Goal: Task Accomplishment & Management: Manage account settings

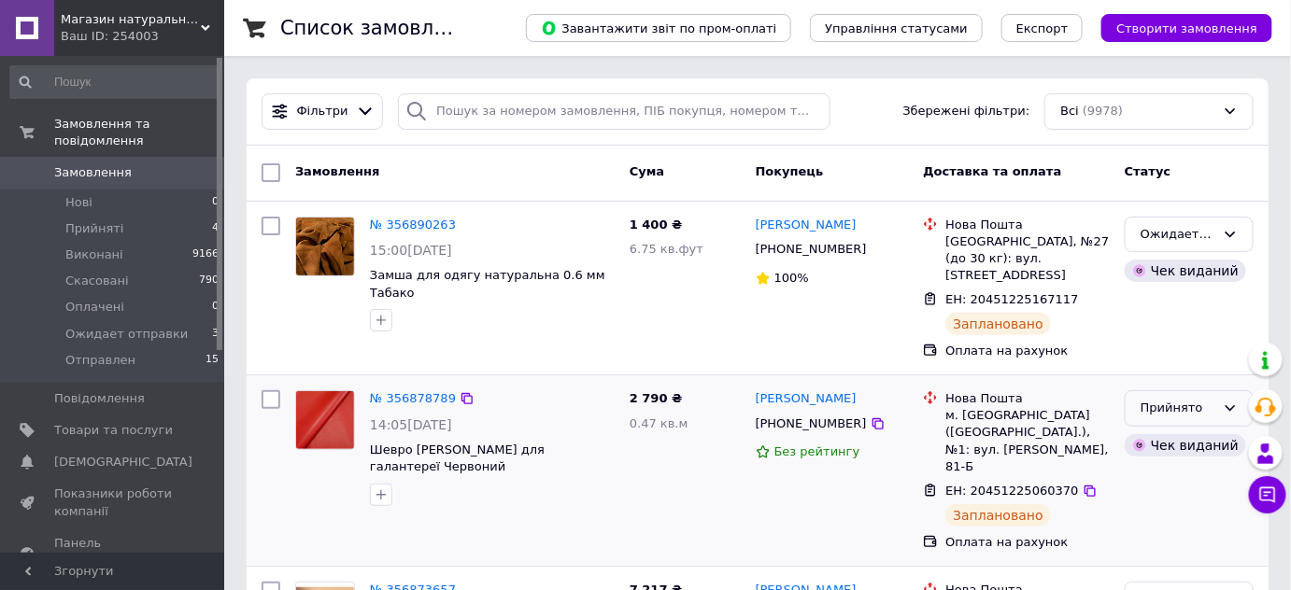
click at [1165, 390] on div "Прийнято" at bounding box center [1189, 408] width 129 height 36
click at [1155, 540] on li "Ожидает отправки" at bounding box center [1189, 558] width 127 height 53
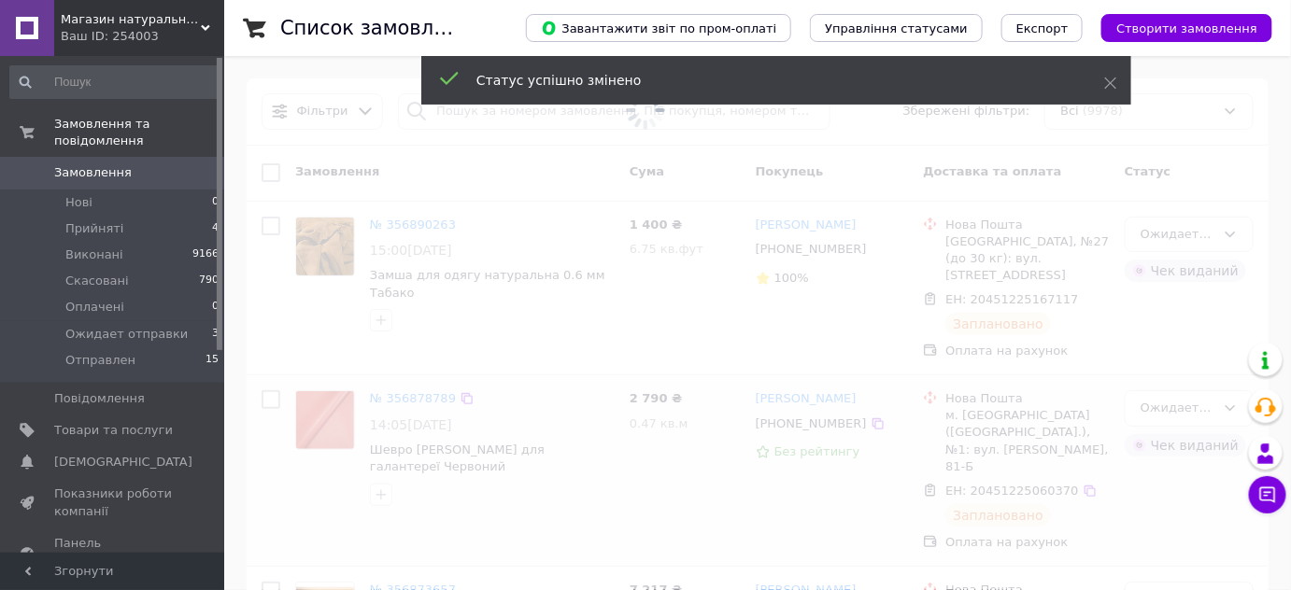
scroll to position [283, 0]
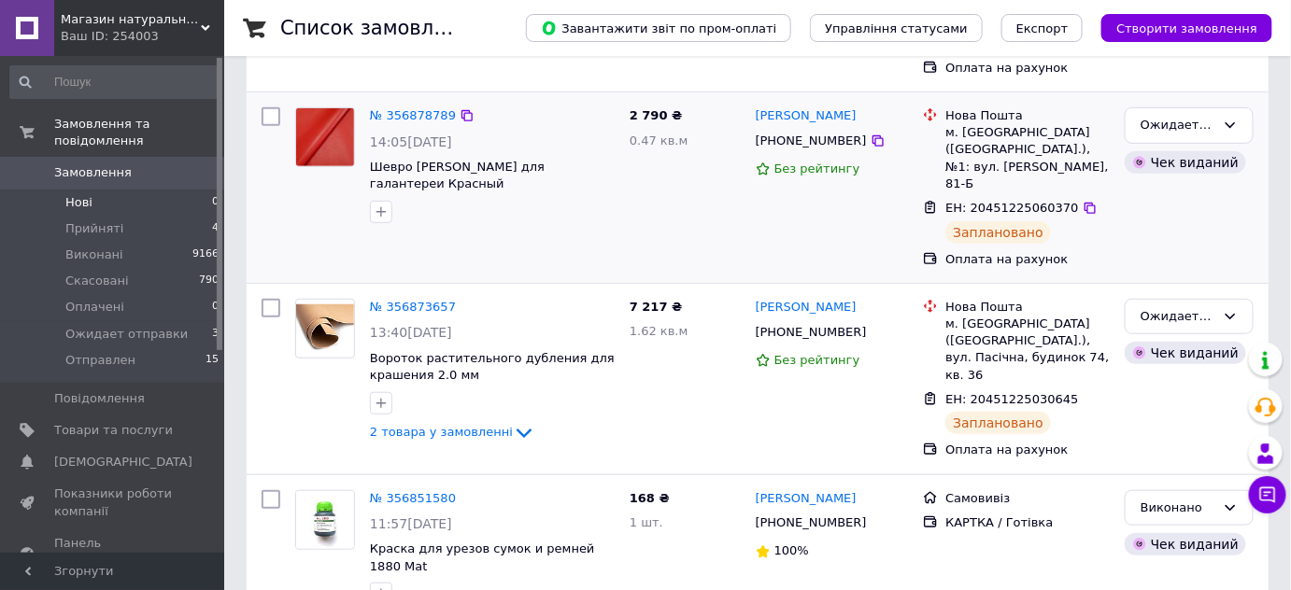
click at [155, 190] on li "Нові 0" at bounding box center [115, 203] width 230 height 26
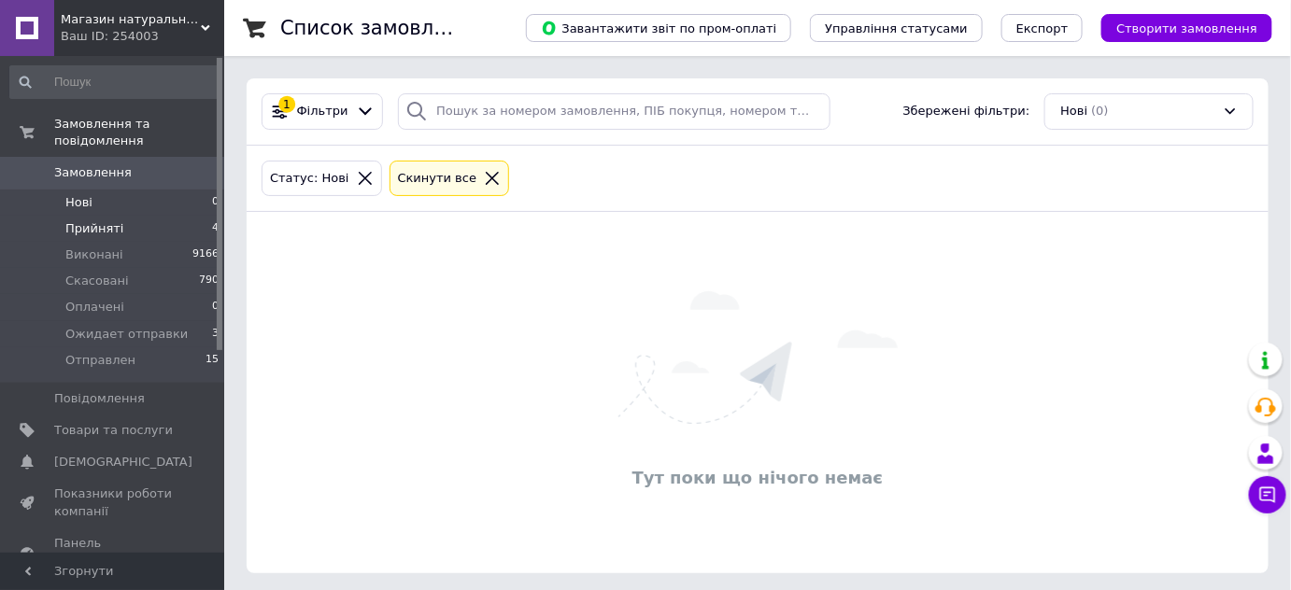
click at [151, 216] on li "Прийняті 4" at bounding box center [115, 229] width 230 height 26
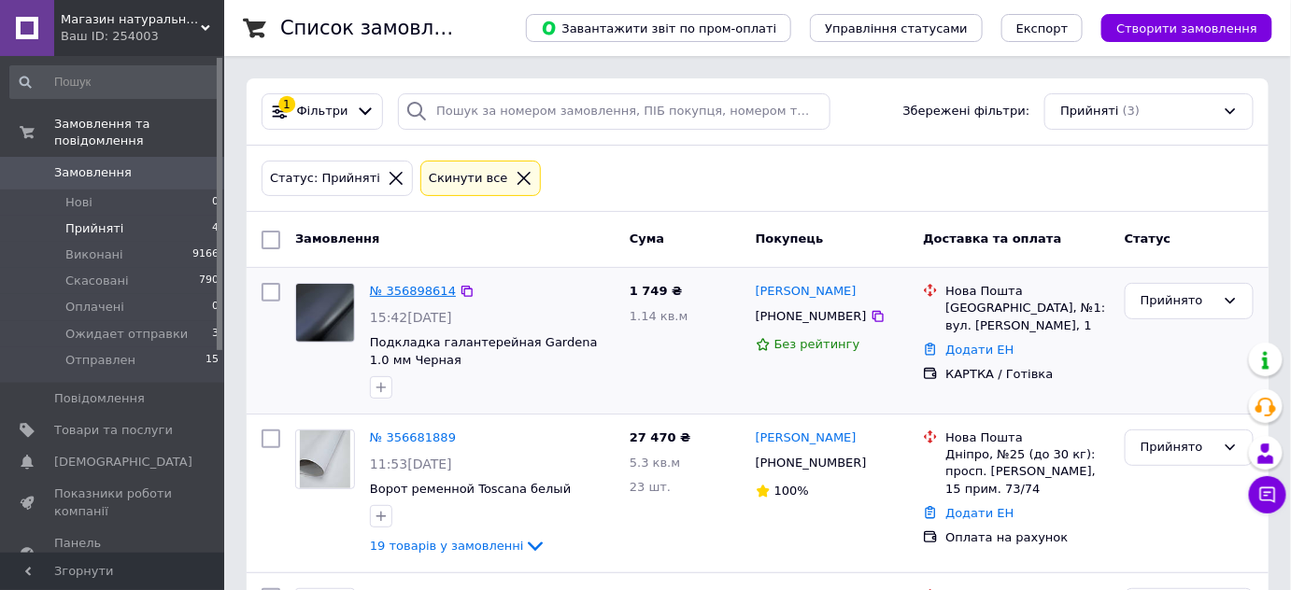
click at [409, 290] on link "№ 356898614" at bounding box center [413, 291] width 86 height 14
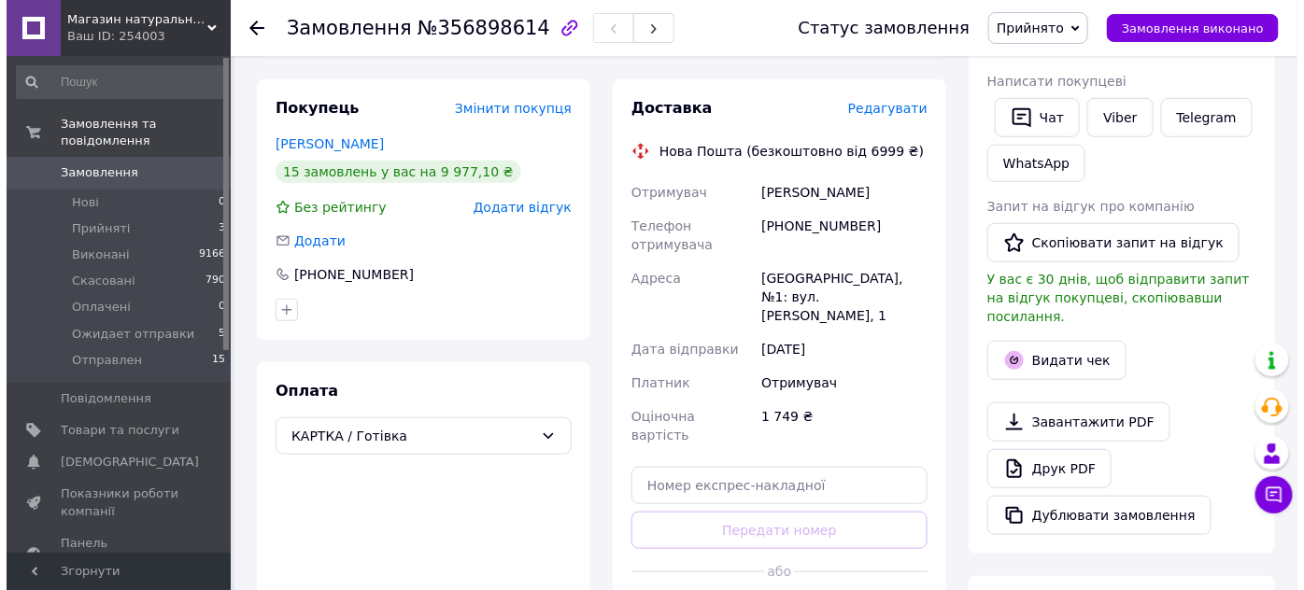
scroll to position [283, 0]
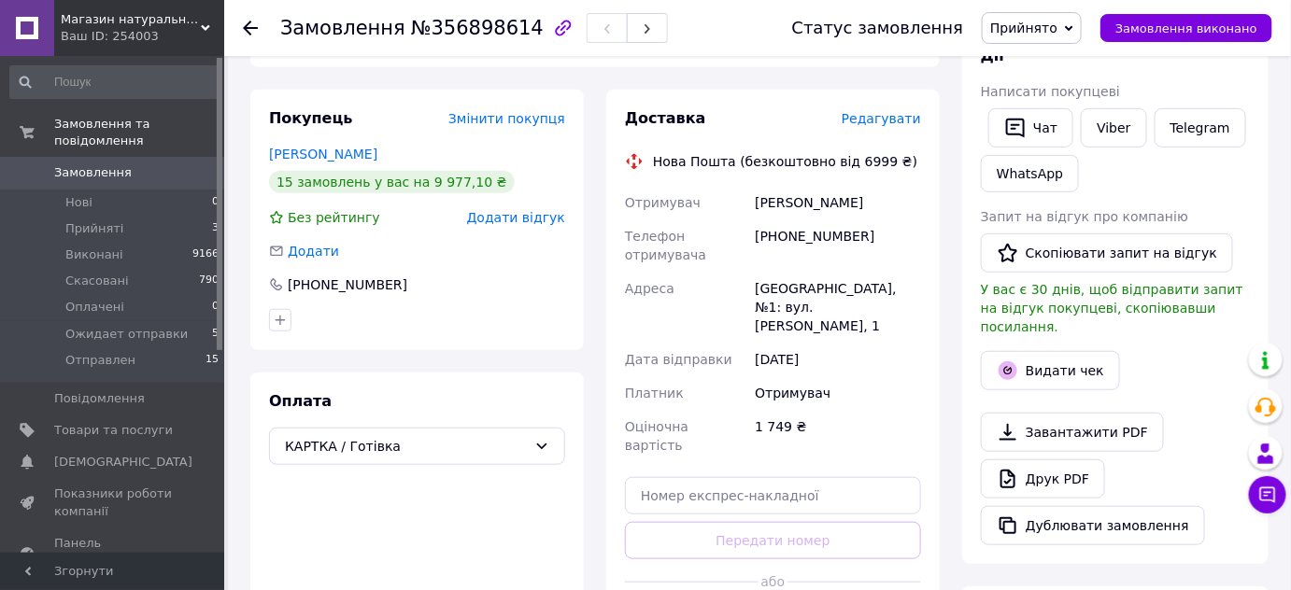
click at [883, 126] on span "Редагувати" at bounding box center [881, 118] width 79 height 15
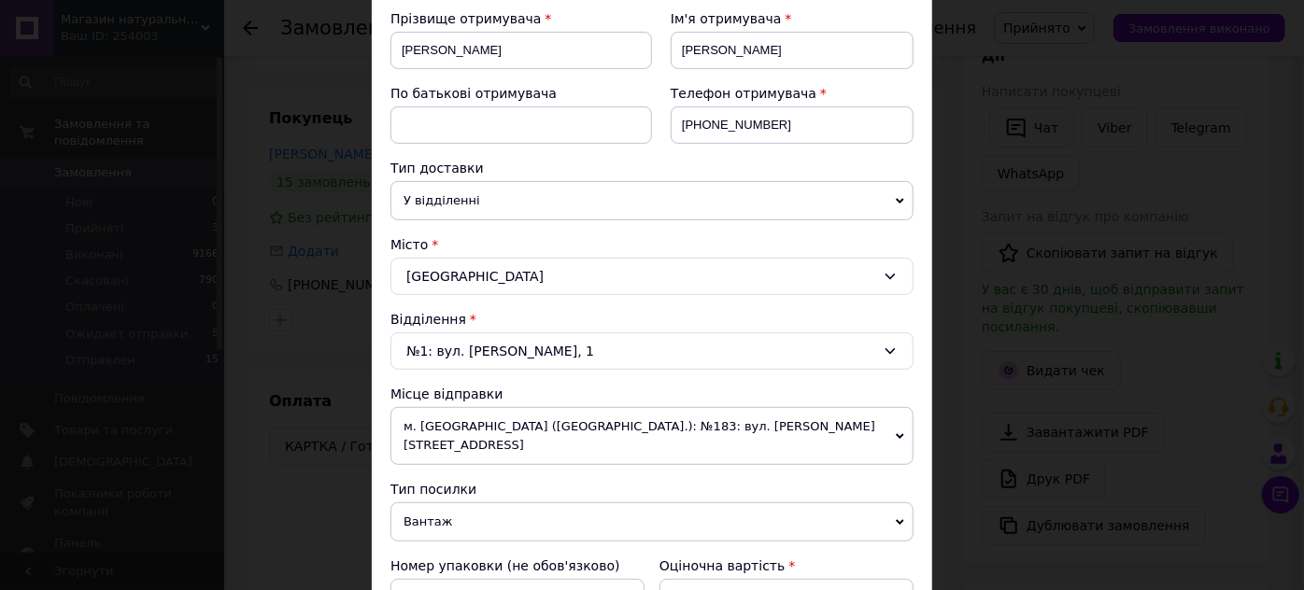
click at [535, 424] on span "м. [GEOGRAPHIC_DATA] ([GEOGRAPHIC_DATA].): №183: вул. [PERSON_NAME][STREET_ADDR…" at bounding box center [651, 436] width 523 height 58
click at [538, 353] on div "№1: вул. [PERSON_NAME], 1" at bounding box center [651, 351] width 523 height 37
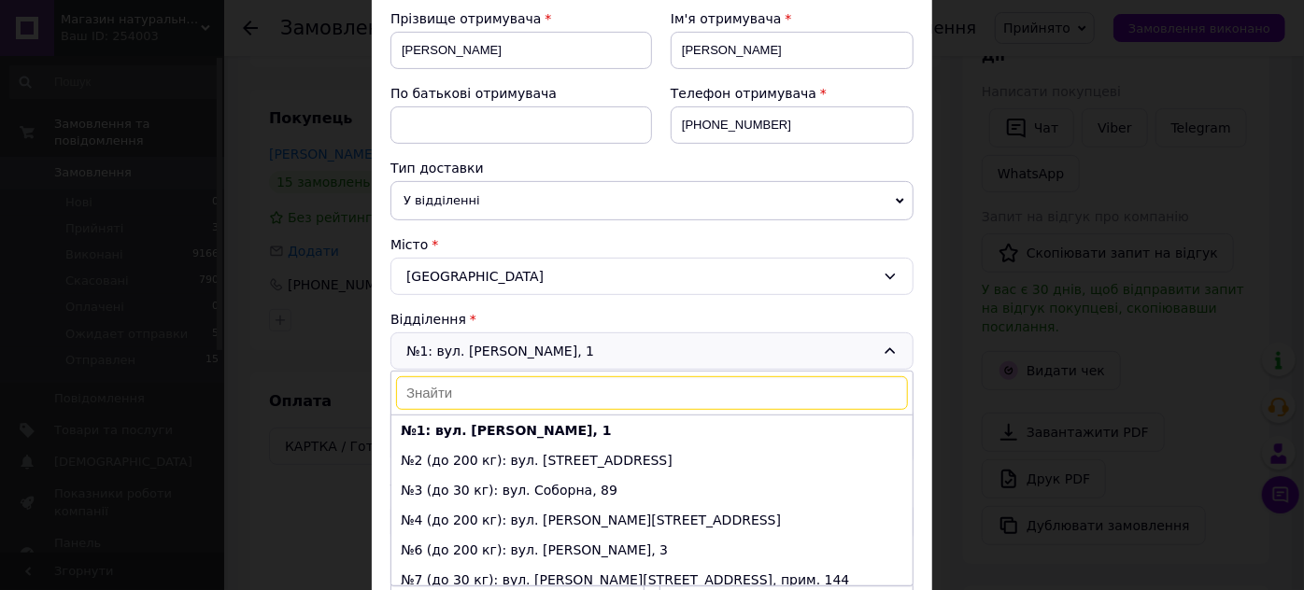
click at [538, 353] on div "№1: вул. [PERSON_NAME][STREET_ADDRESS]: вул. [PERSON_NAME], 1 №2 (до 200 кг): в…" at bounding box center [651, 351] width 523 height 37
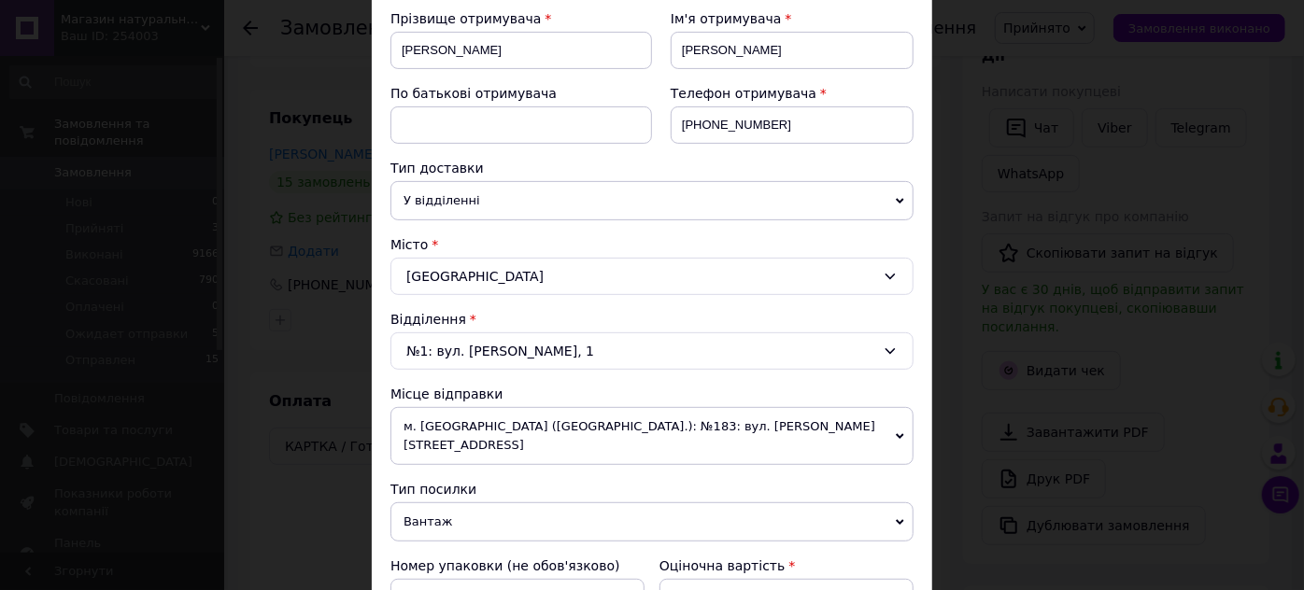
click at [538, 353] on div "№1: вул. [PERSON_NAME], 1" at bounding box center [651, 351] width 523 height 37
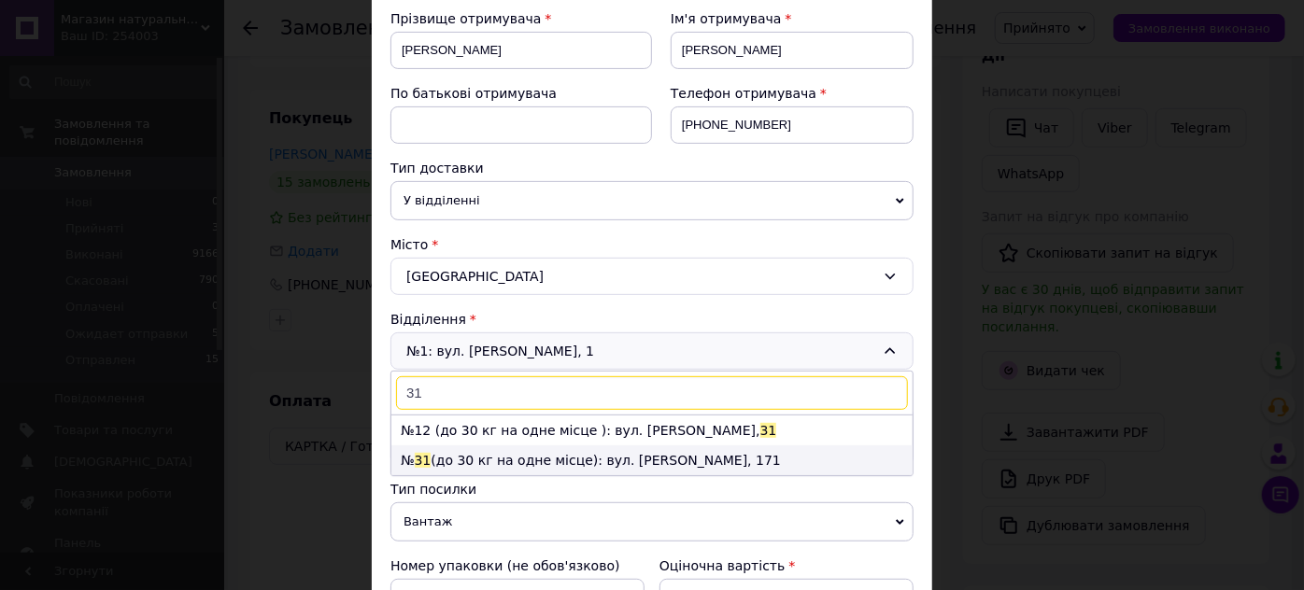
type input "31"
click at [500, 452] on li "№ 31 (до 30 кг на одне місце): вул. [PERSON_NAME], 171" at bounding box center [651, 461] width 521 height 30
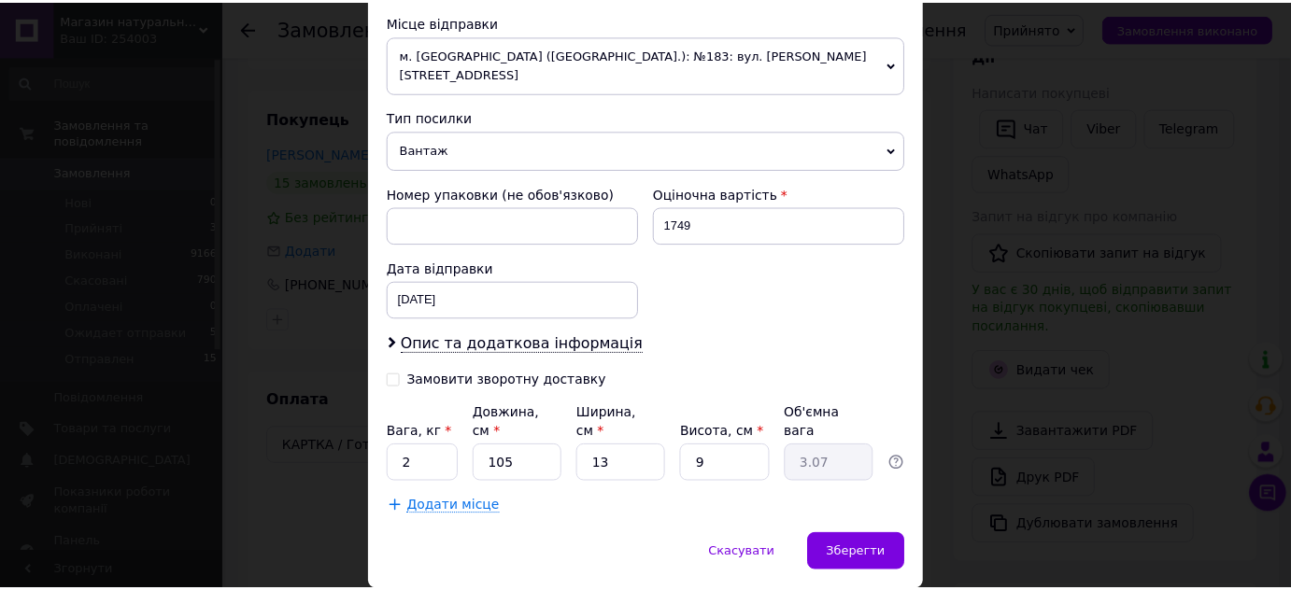
scroll to position [677, 0]
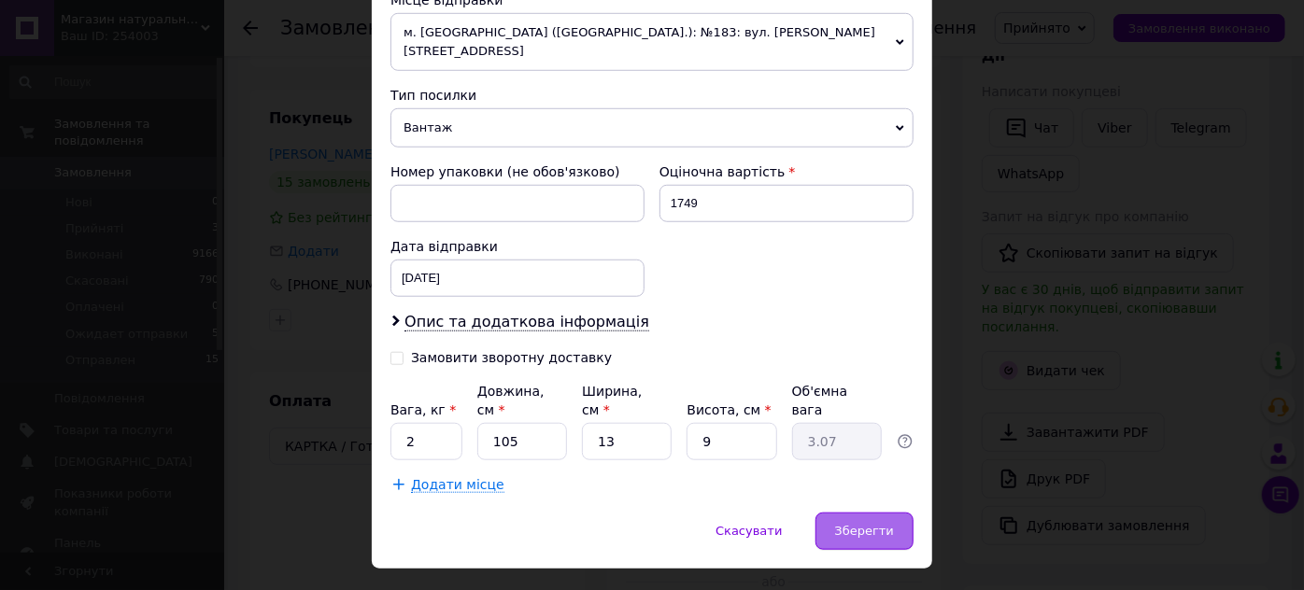
click at [860, 513] on div "Зберегти" at bounding box center [864, 531] width 98 height 37
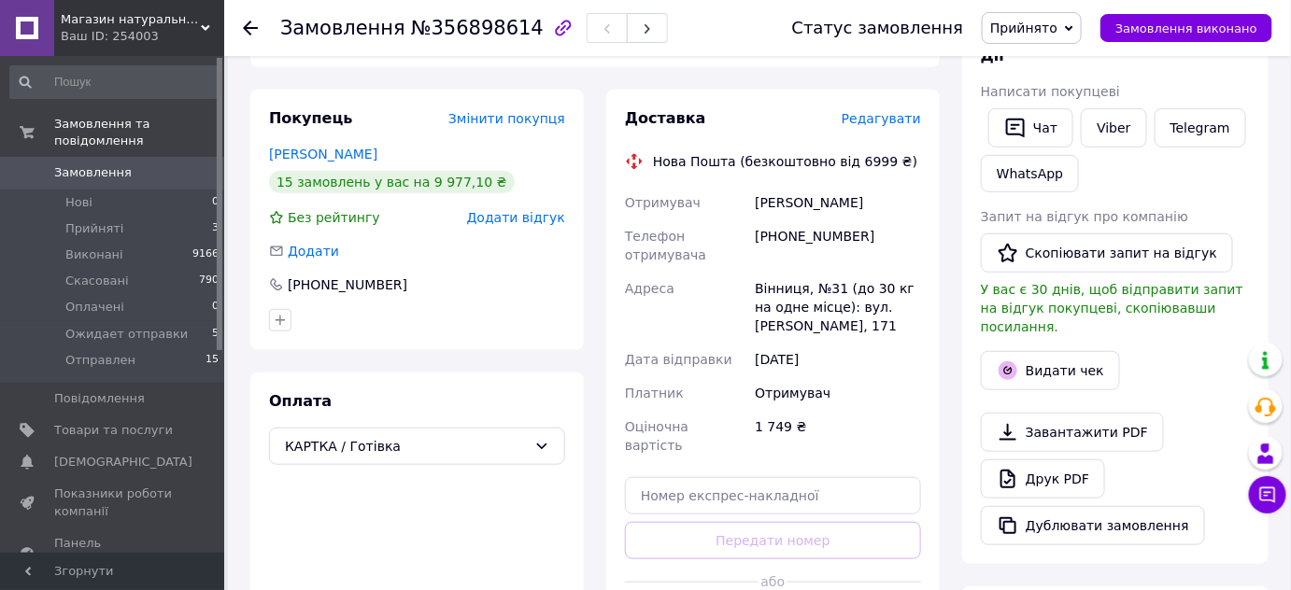
scroll to position [565, 0]
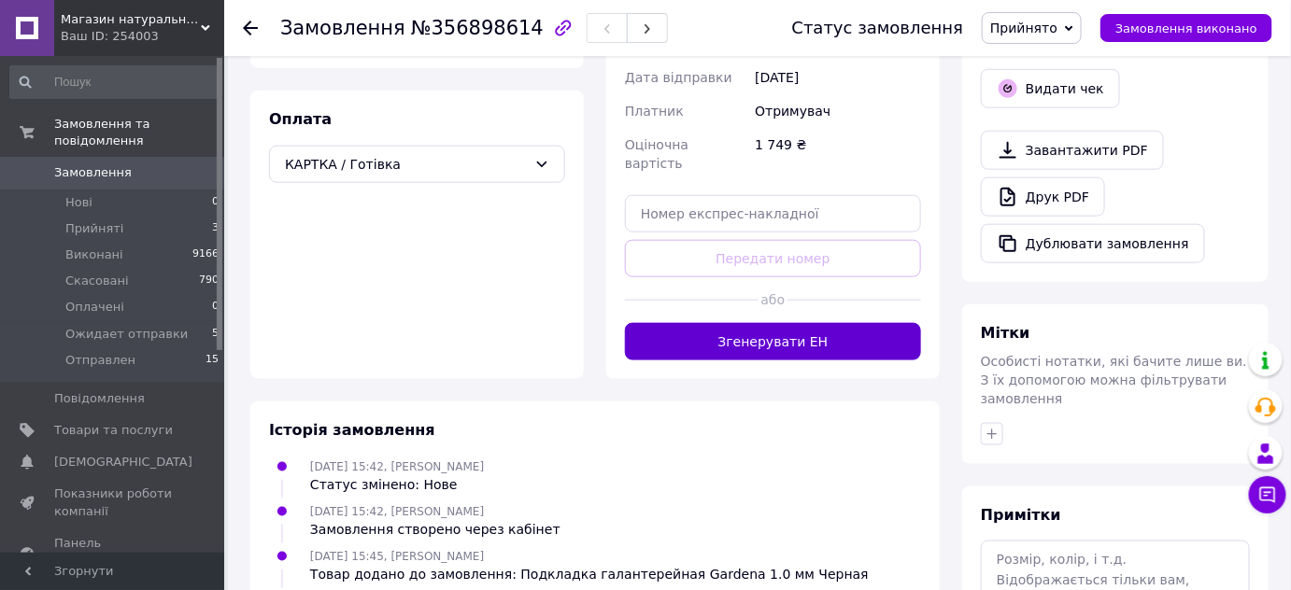
click at [809, 337] on button "Згенерувати ЕН" at bounding box center [773, 341] width 296 height 37
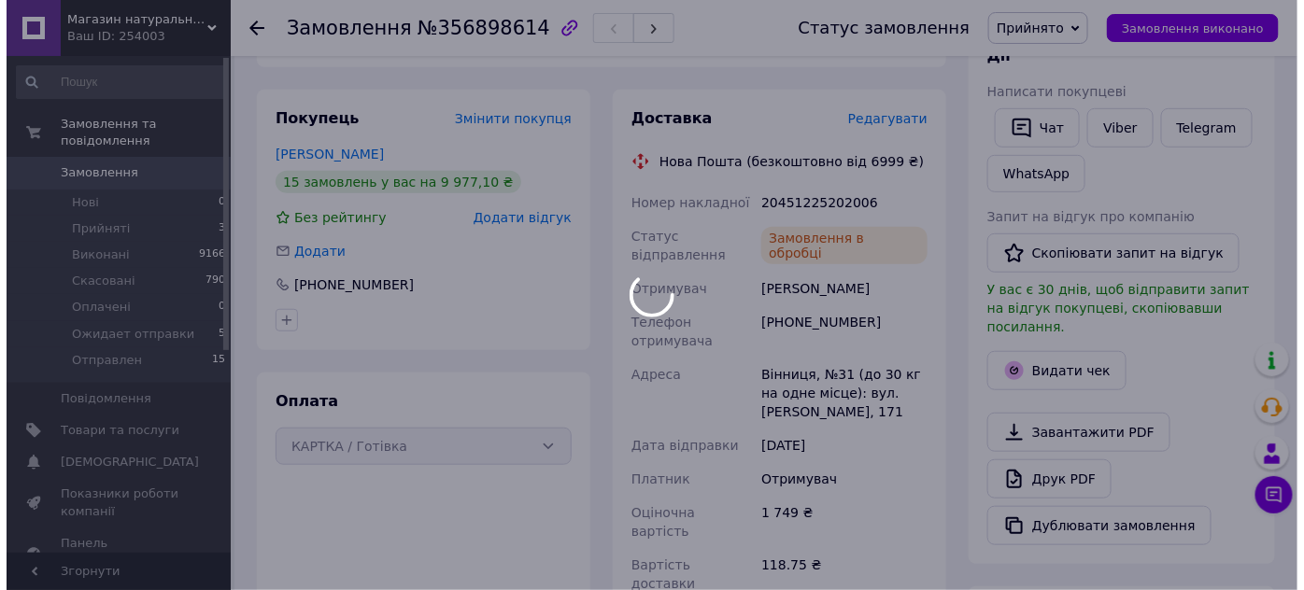
scroll to position [325, 0]
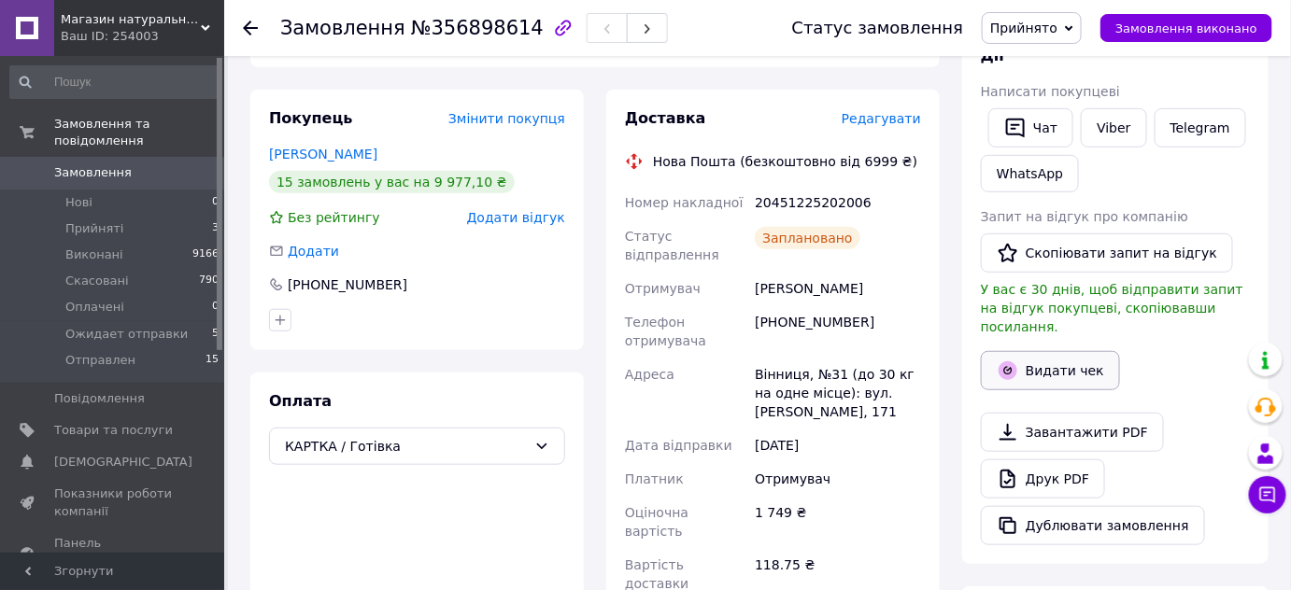
click at [1047, 362] on button "Видати чек" at bounding box center [1050, 370] width 139 height 39
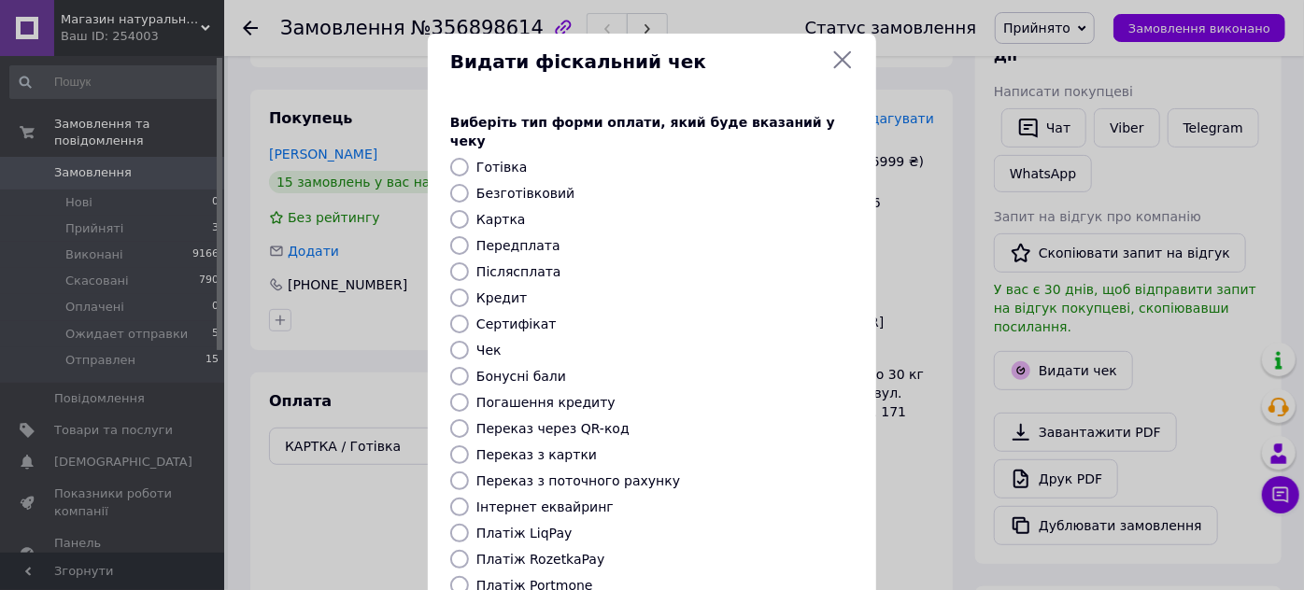
click at [841, 61] on icon at bounding box center [843, 60] width 18 height 18
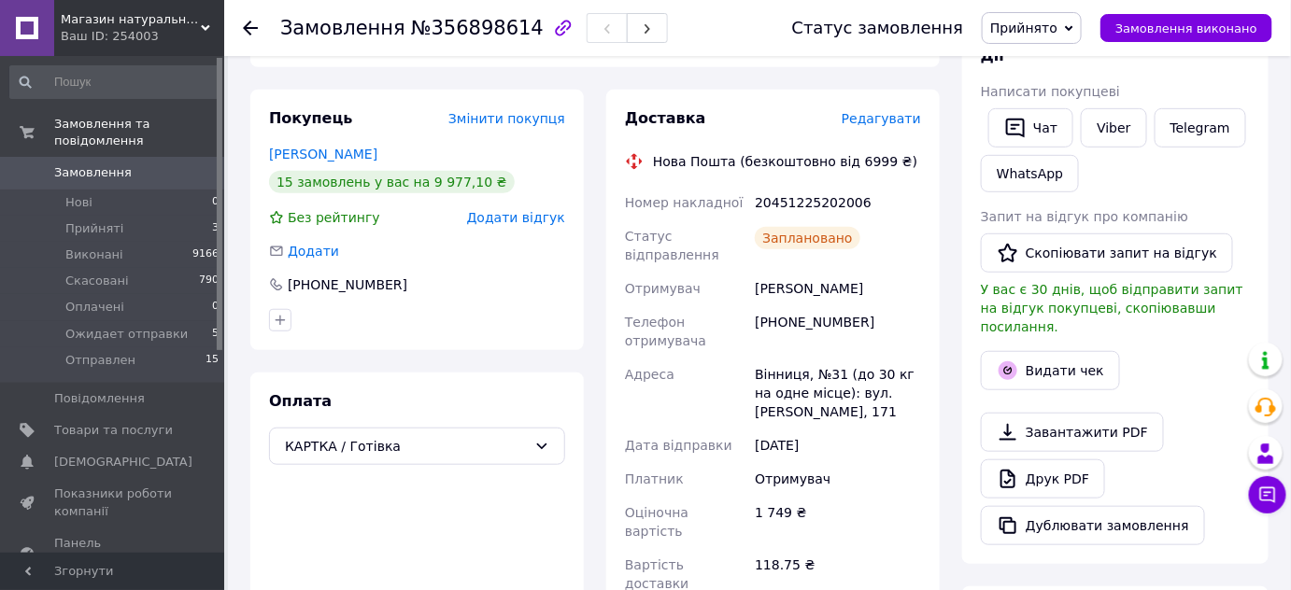
scroll to position [0, 0]
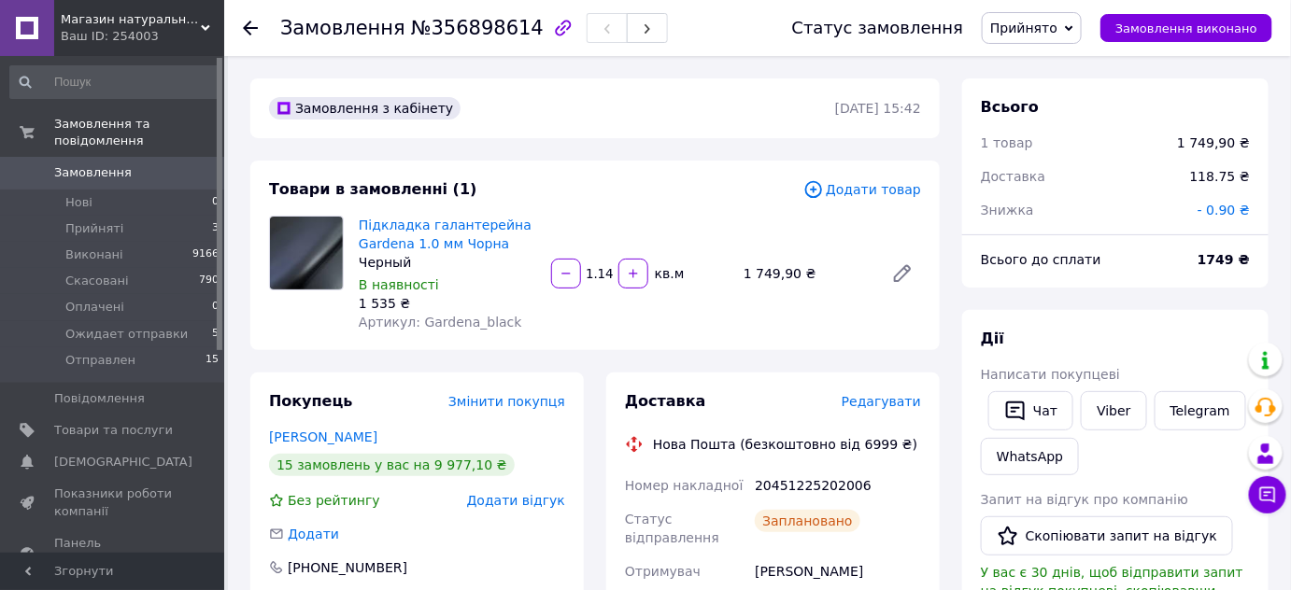
click at [1230, 204] on span "- 0.90 ₴" at bounding box center [1224, 210] width 52 height 15
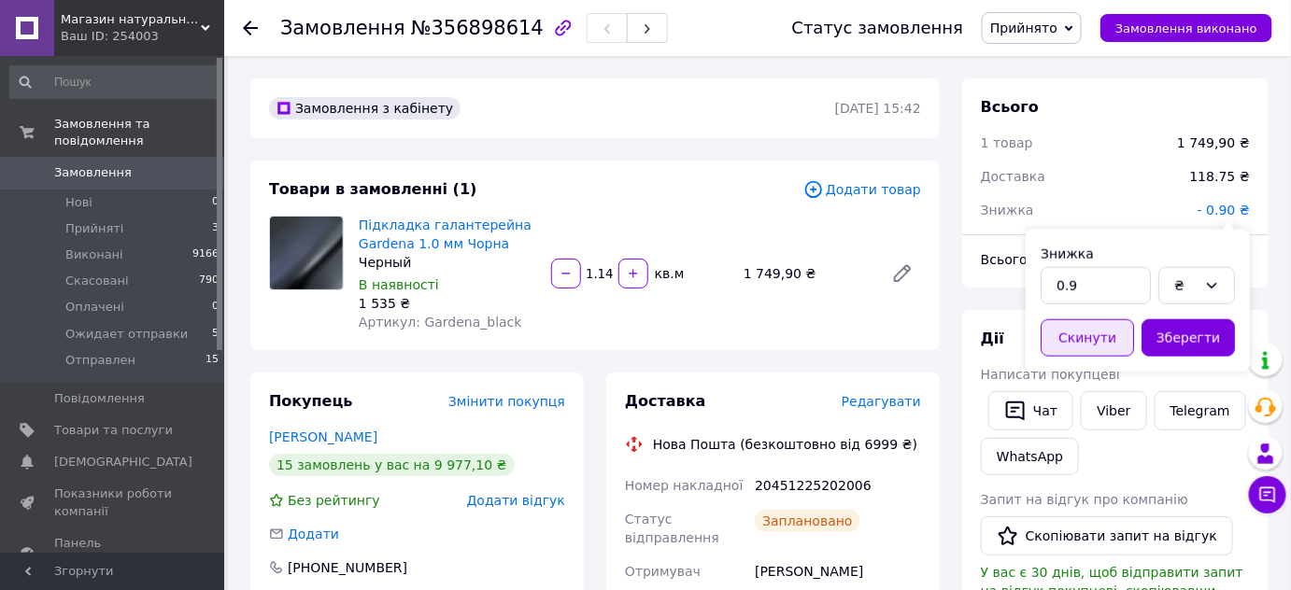
click at [1105, 325] on button "Скинути" at bounding box center [1087, 337] width 93 height 37
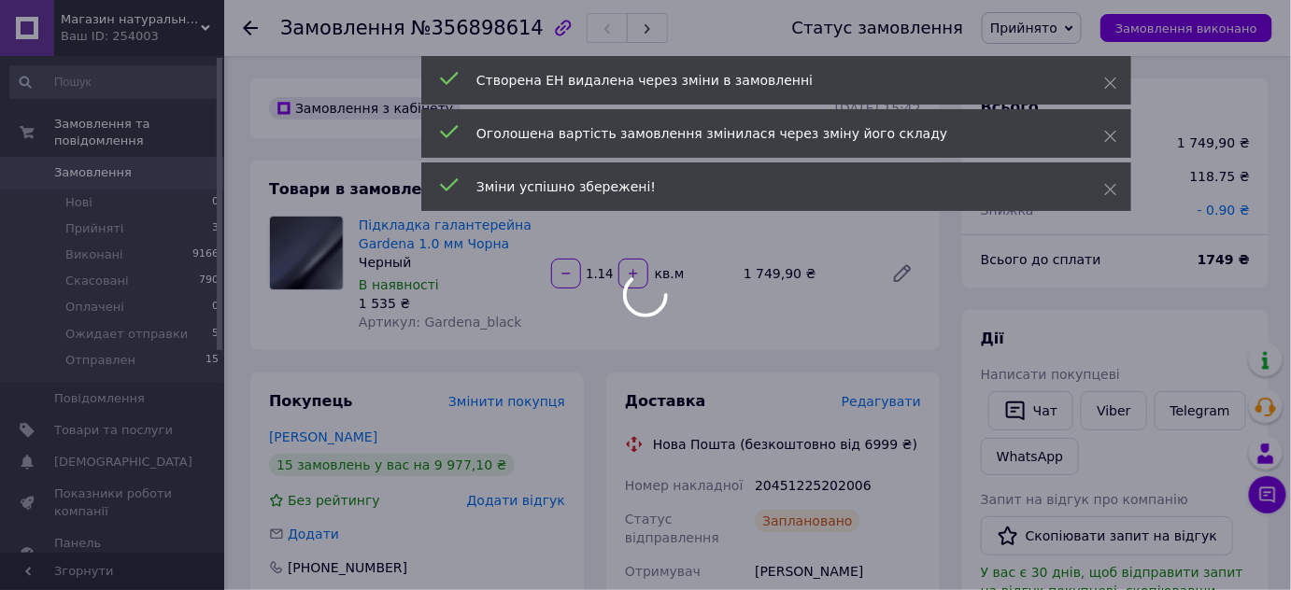
scroll to position [415, 0]
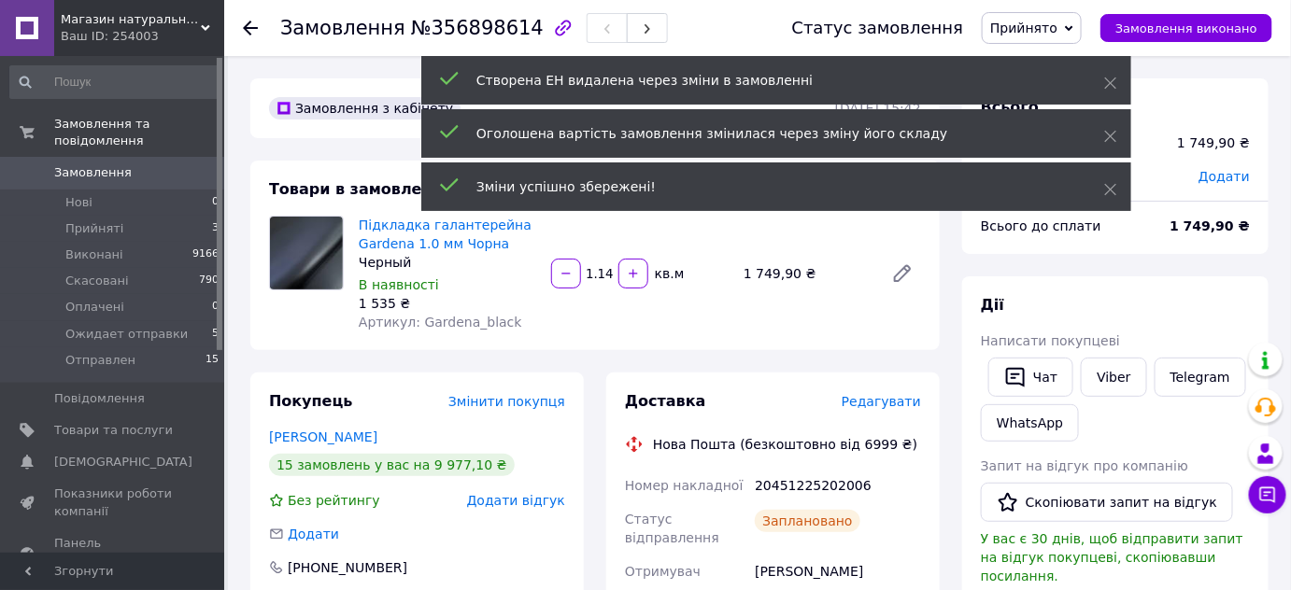
click at [607, 276] on input "1.14" at bounding box center [600, 274] width 30 height 14
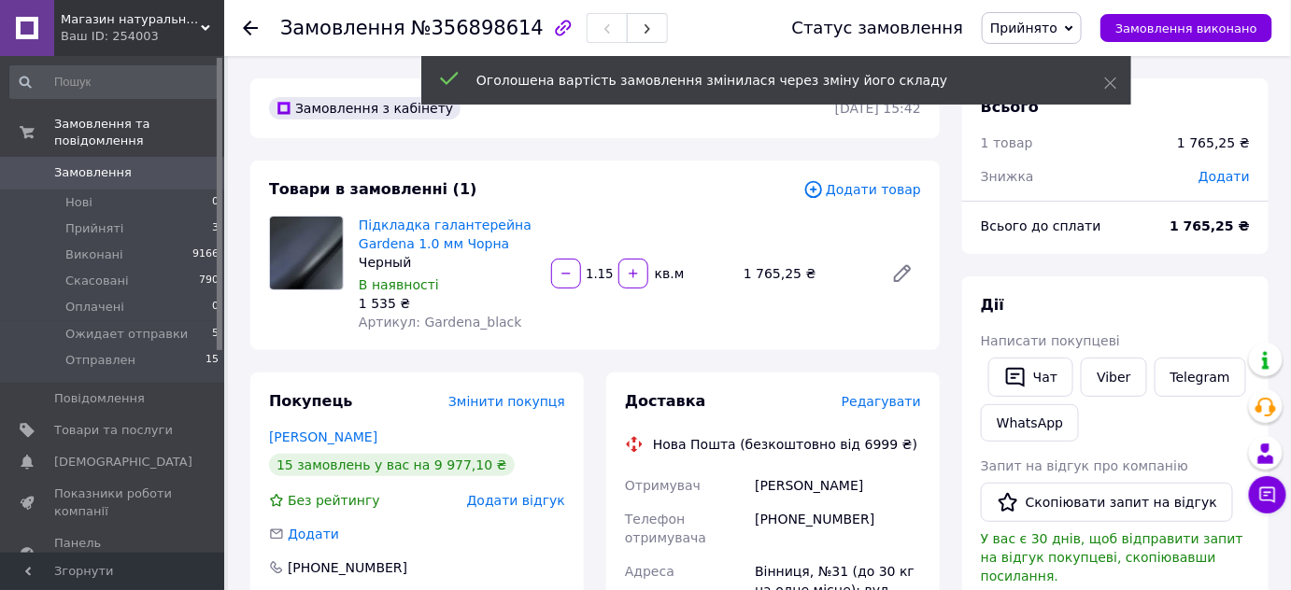
scroll to position [460, 0]
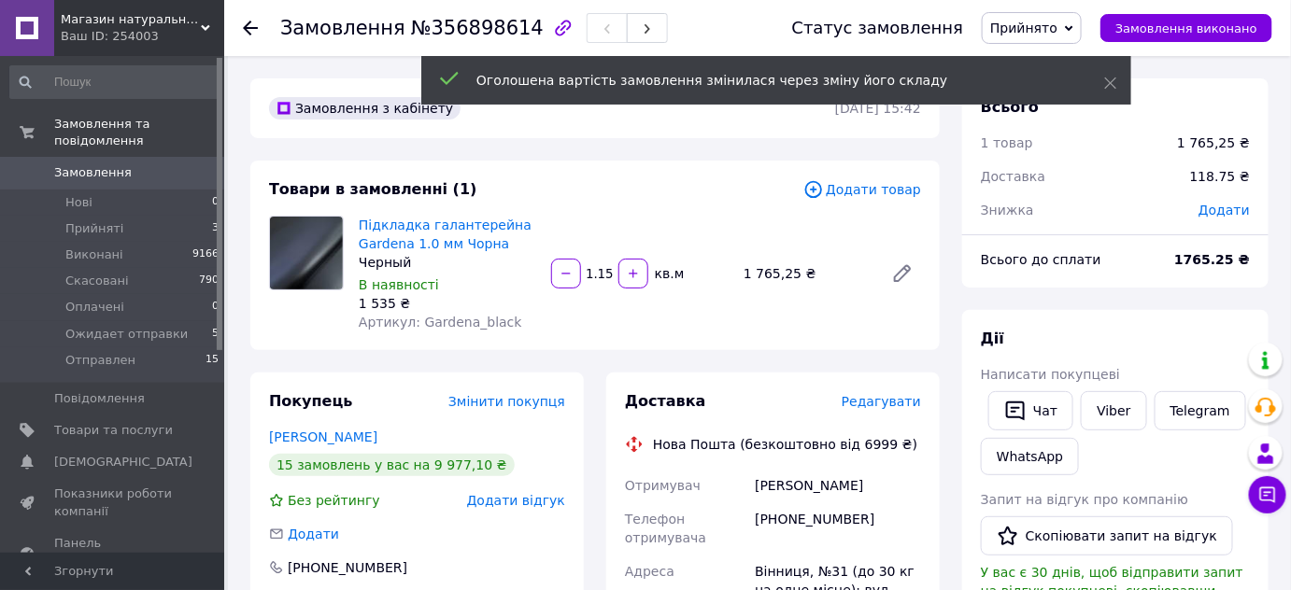
type input "1.15"
click at [1235, 208] on span "Додати" at bounding box center [1223, 210] width 51 height 15
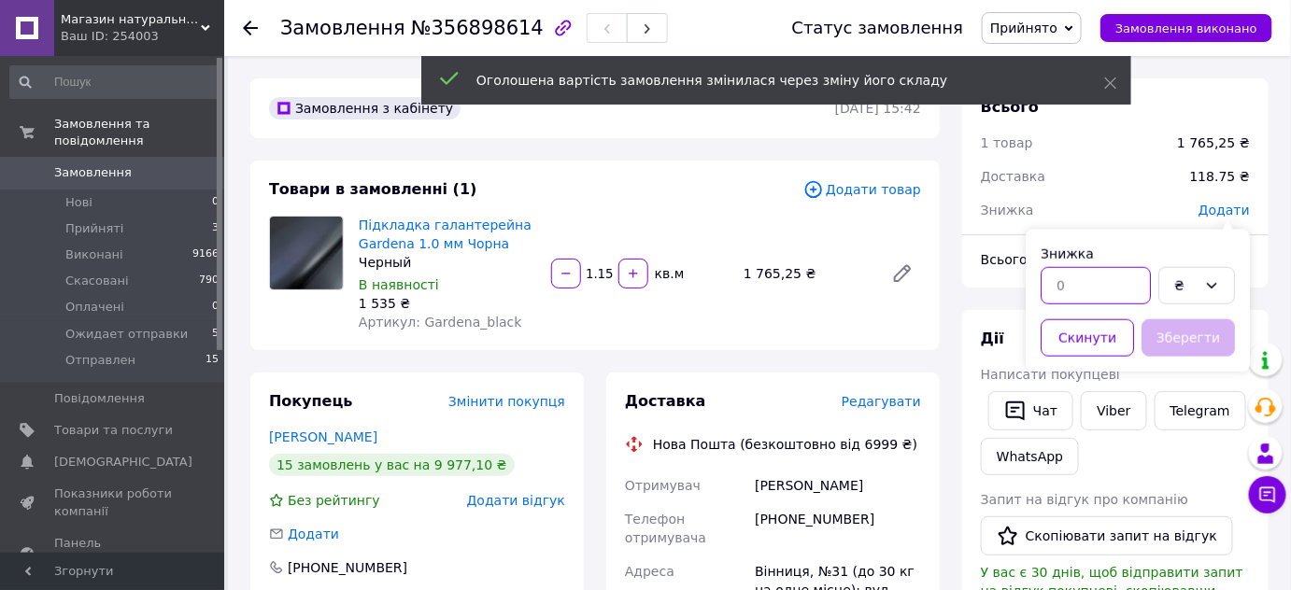
click at [1063, 292] on input "text" at bounding box center [1096, 285] width 110 height 37
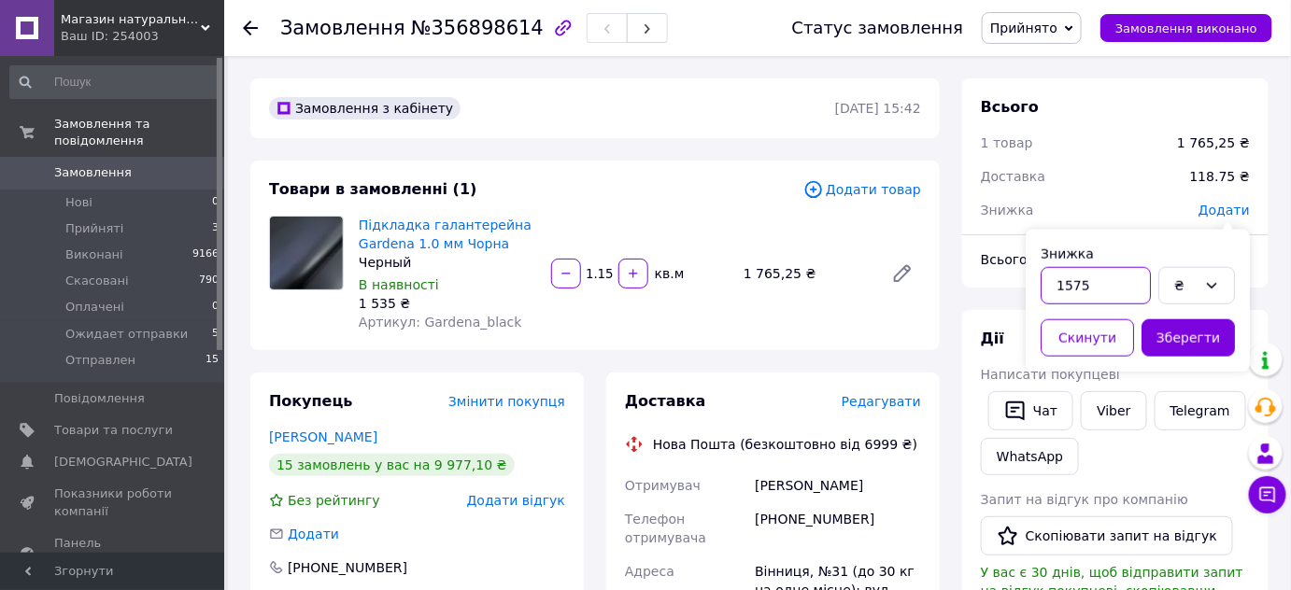
click at [1063, 292] on input "1575" at bounding box center [1096, 285] width 110 height 37
click at [1070, 292] on input "1575" at bounding box center [1096, 285] width 110 height 37
type input "15.75"
click at [1219, 331] on button "Зберегти" at bounding box center [1187, 337] width 93 height 37
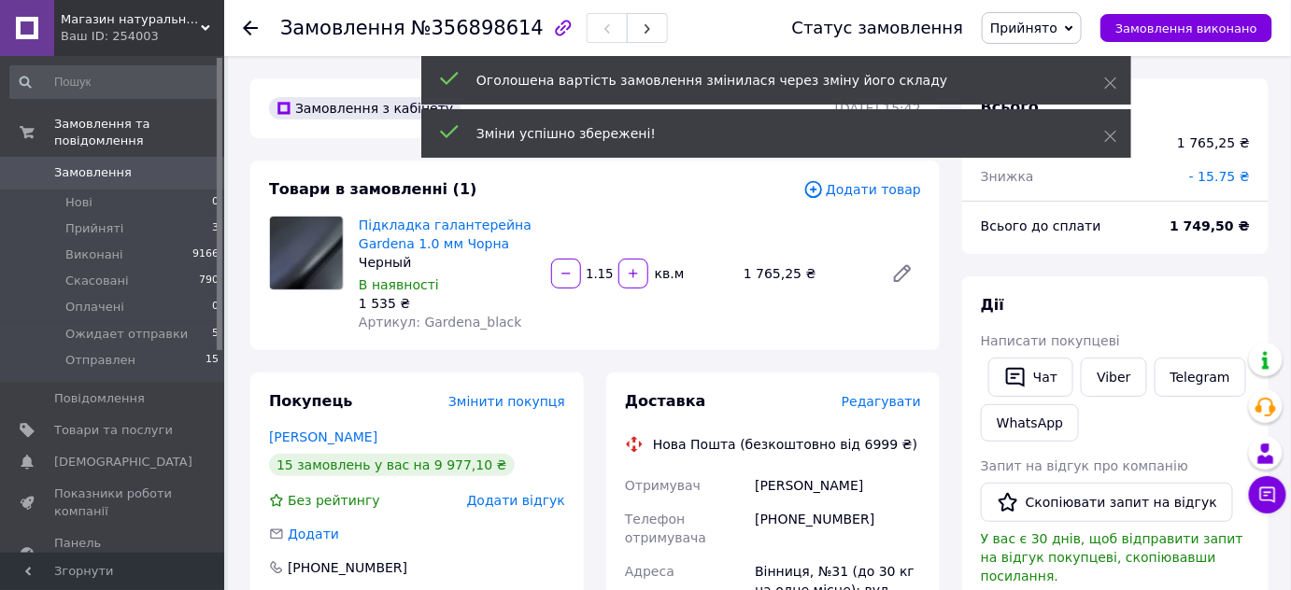
scroll to position [504, 0]
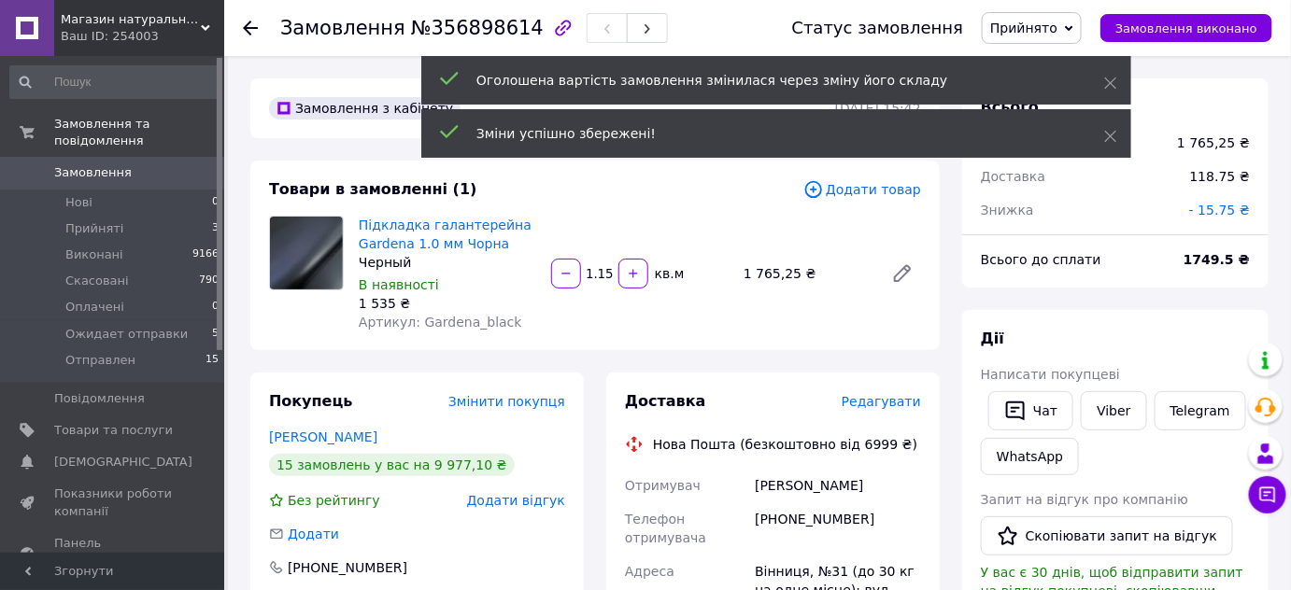
click at [1241, 211] on span "- 15.75 ₴" at bounding box center [1219, 210] width 61 height 15
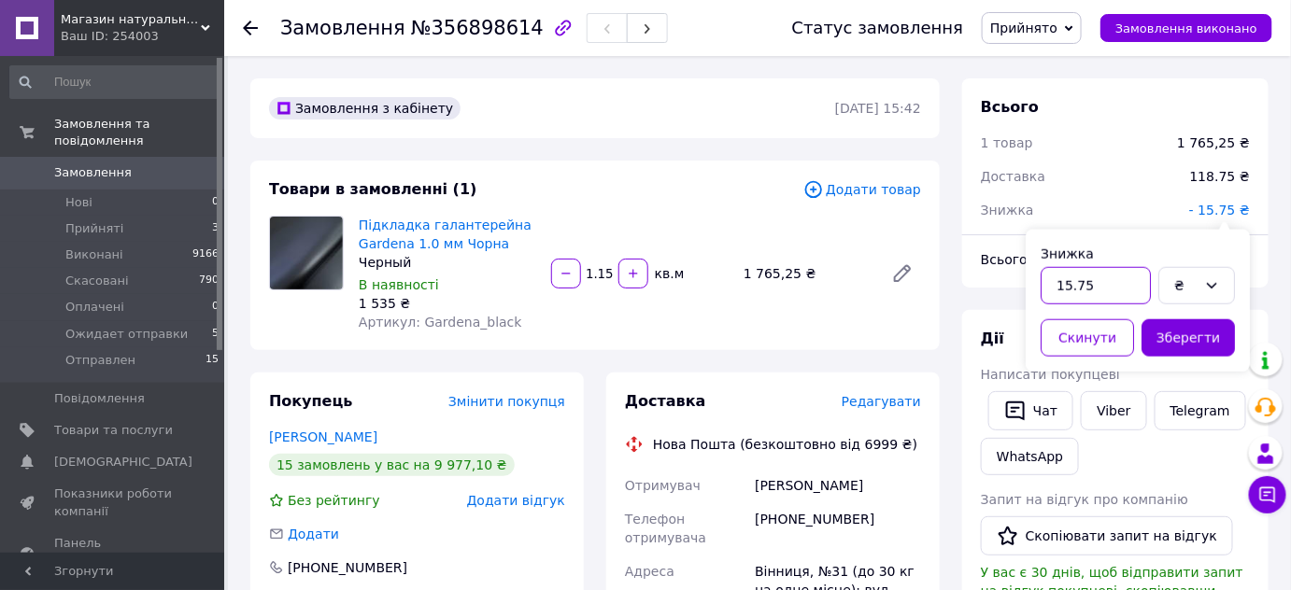
click at [1084, 287] on input "15.75" at bounding box center [1096, 285] width 110 height 37
type input "15.25"
click at [1194, 353] on button "Зберегти" at bounding box center [1187, 337] width 93 height 37
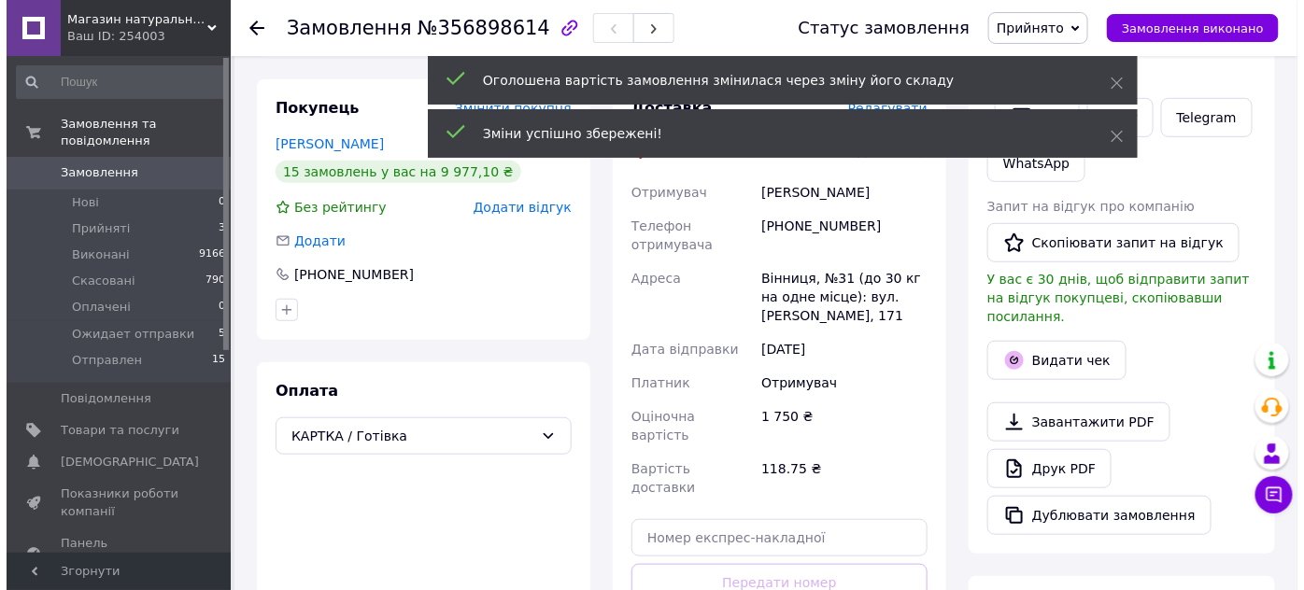
scroll to position [283, 0]
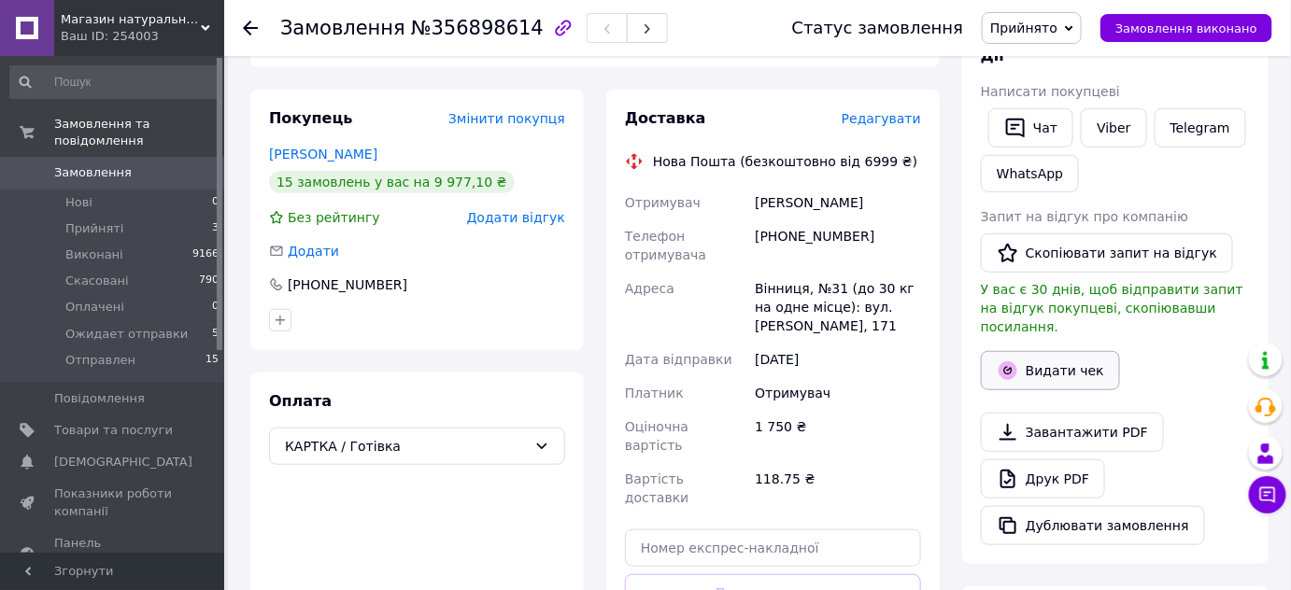
click at [1065, 351] on button "Видати чек" at bounding box center [1050, 370] width 139 height 39
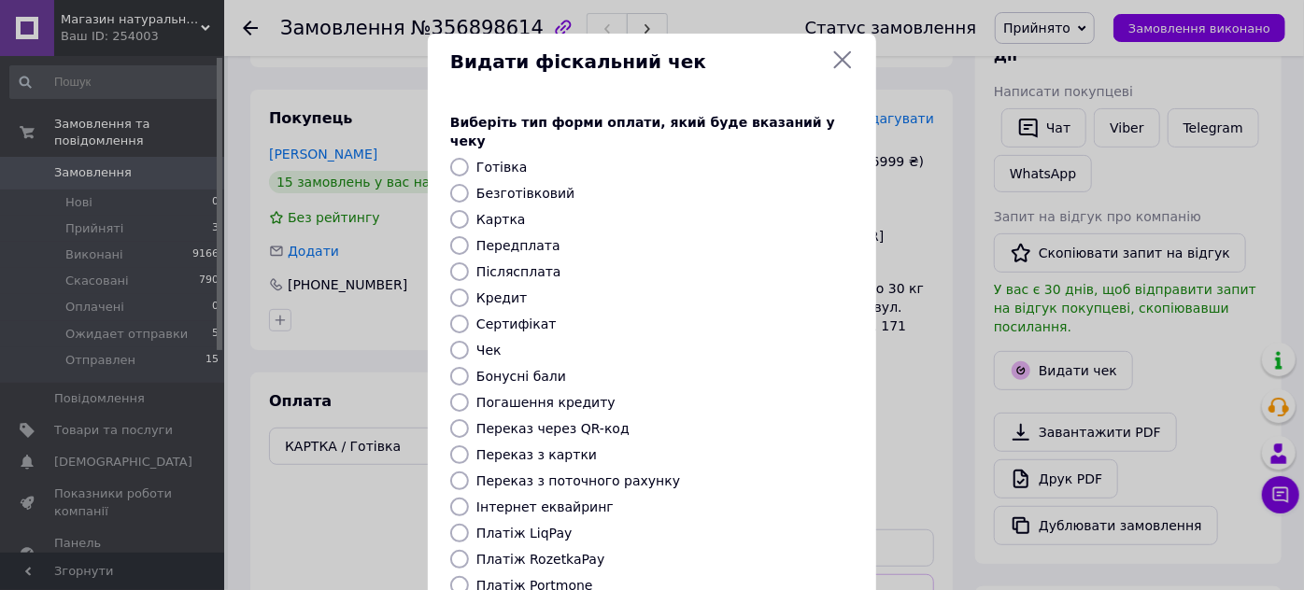
scroll to position [531, 0]
click at [488, 186] on label "Безготівковий" at bounding box center [525, 193] width 98 height 15
click at [469, 184] on input "Безготівковий" at bounding box center [459, 193] width 19 height 19
radio input "true"
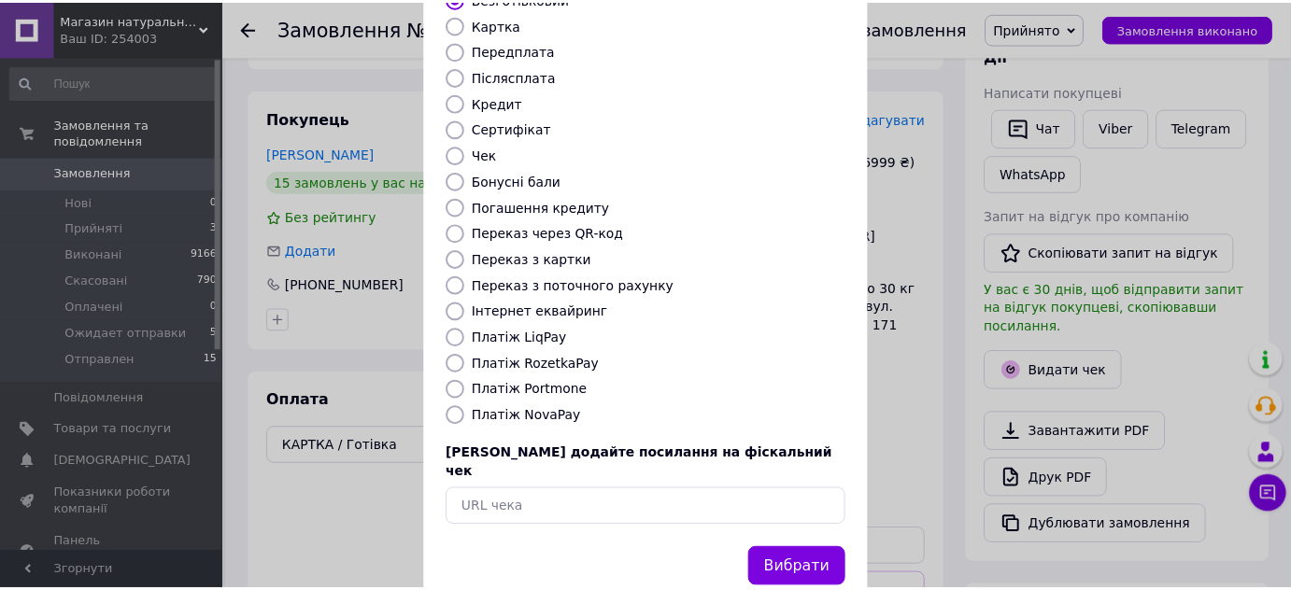
scroll to position [211, 0]
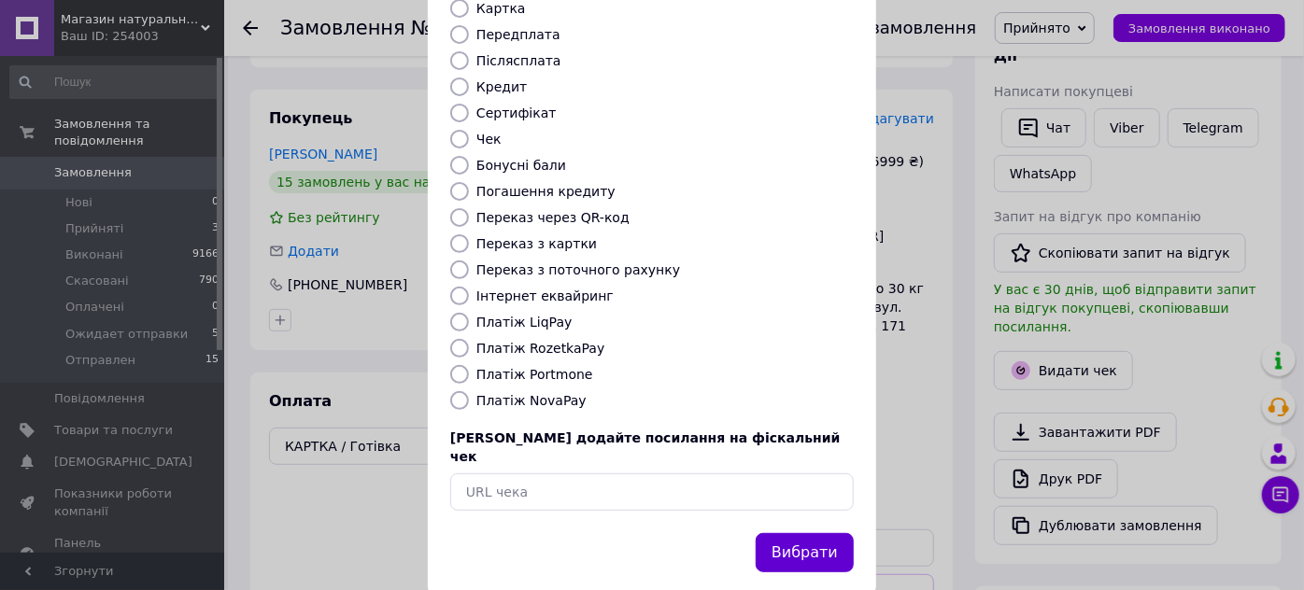
click at [801, 533] on button "Вибрати" at bounding box center [805, 553] width 98 height 40
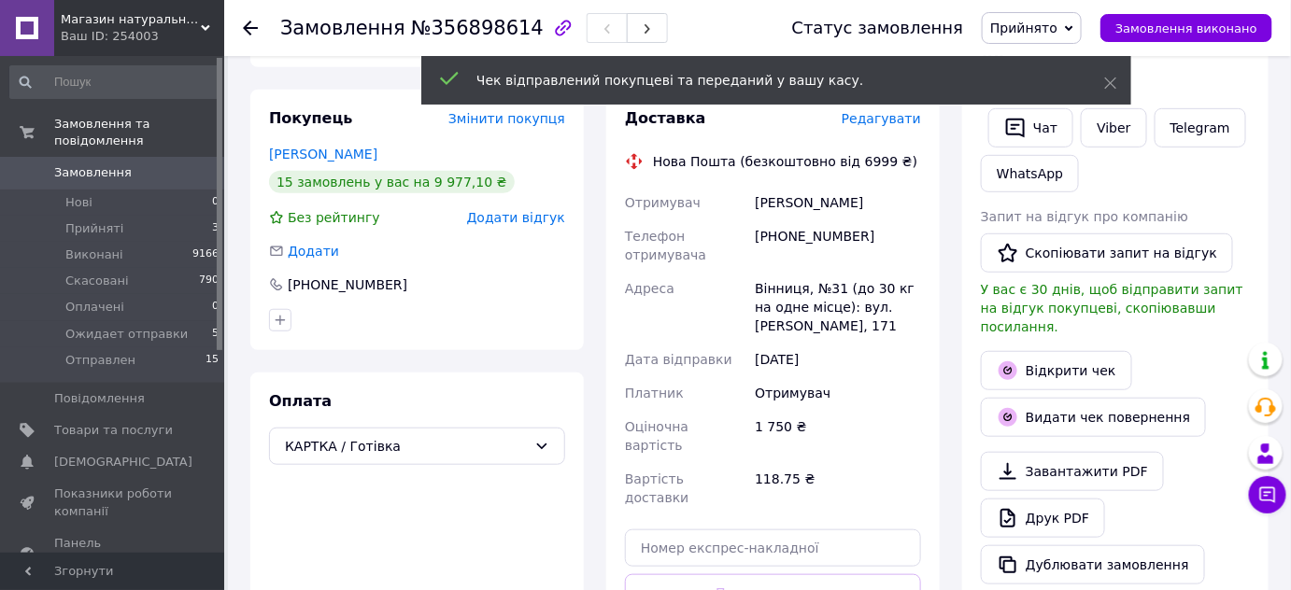
scroll to position [565, 0]
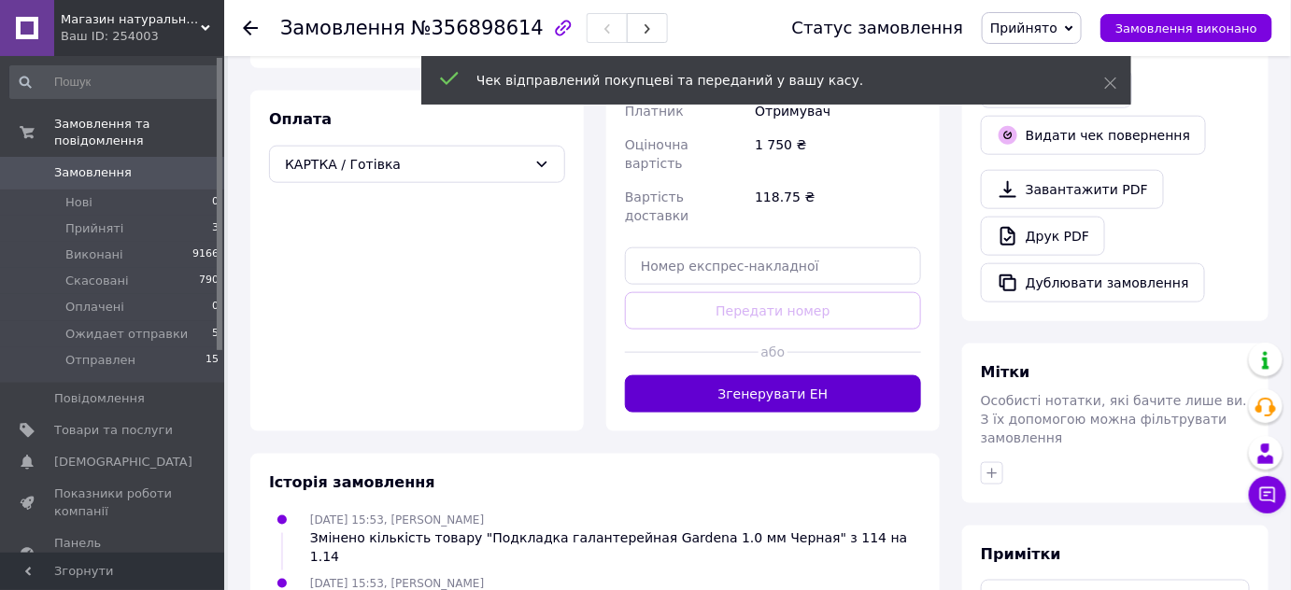
click at [831, 376] on button "Згенерувати ЕН" at bounding box center [773, 394] width 296 height 37
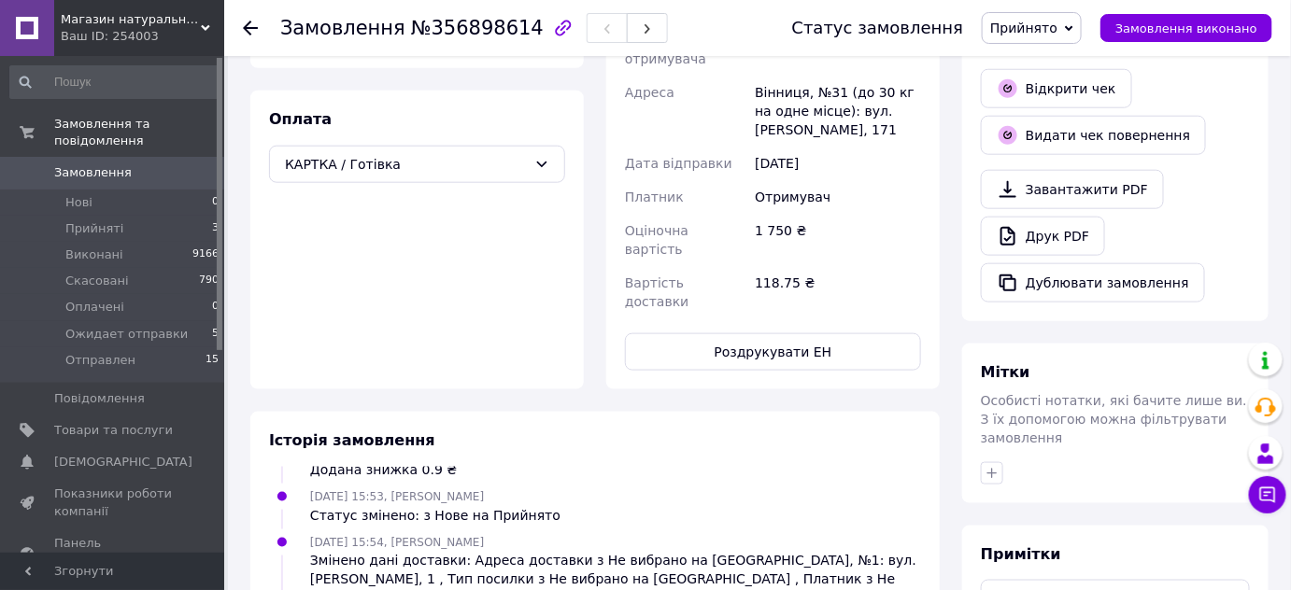
scroll to position [283, 0]
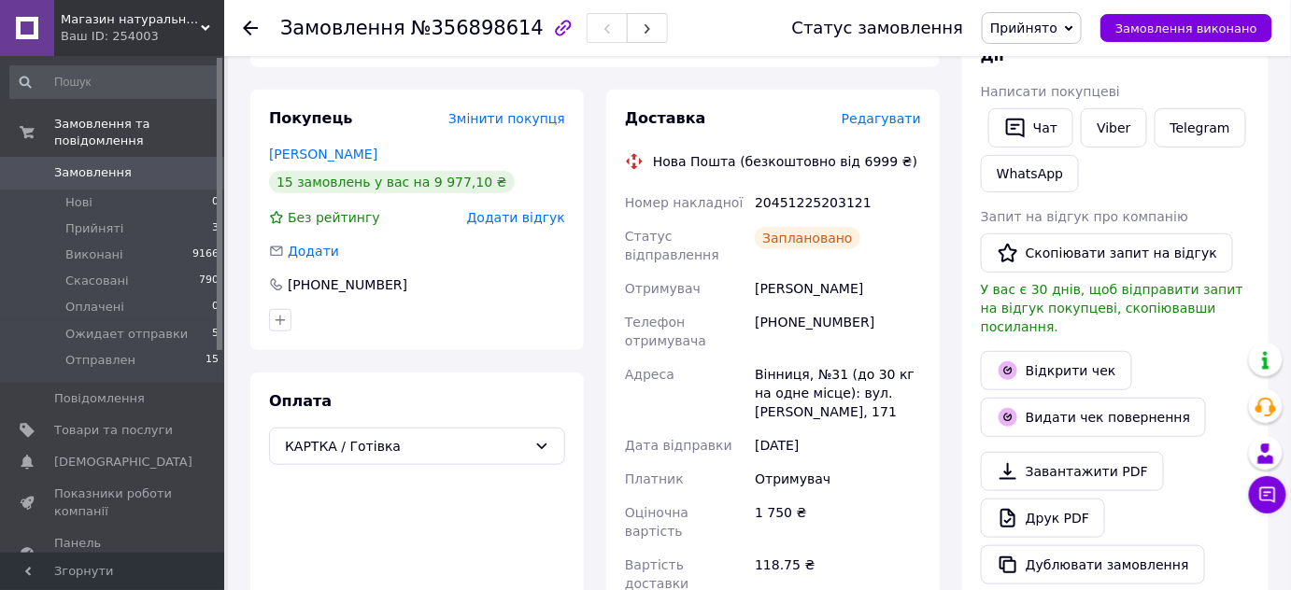
click at [1041, 21] on span "Прийнято" at bounding box center [1023, 28] width 67 height 15
click at [1057, 141] on li "Ожидает отправки" at bounding box center [1053, 149] width 141 height 28
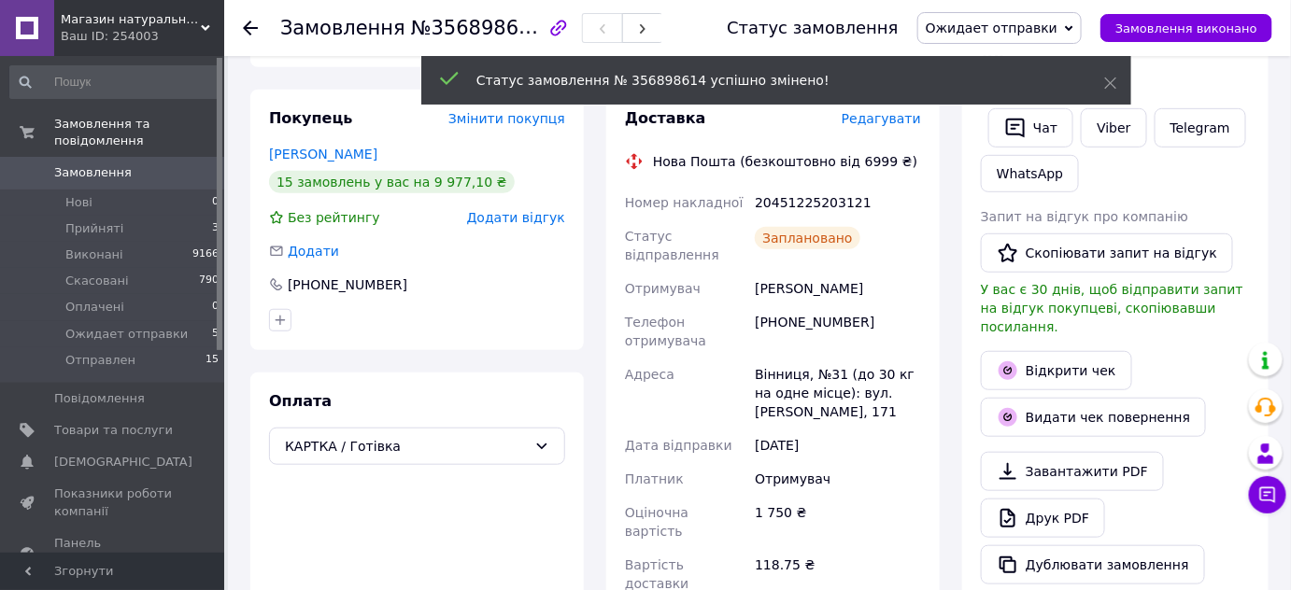
scroll to position [684, 0]
drag, startPoint x: 750, startPoint y: 200, endPoint x: 854, endPoint y: 202, distance: 103.7
click at [854, 202] on div "Номер накладної 20451225203121 Статус відправлення Заплановано Отримувач [PERSO…" at bounding box center [773, 393] width 304 height 415
copy div "Номер накладної 20451225203121"
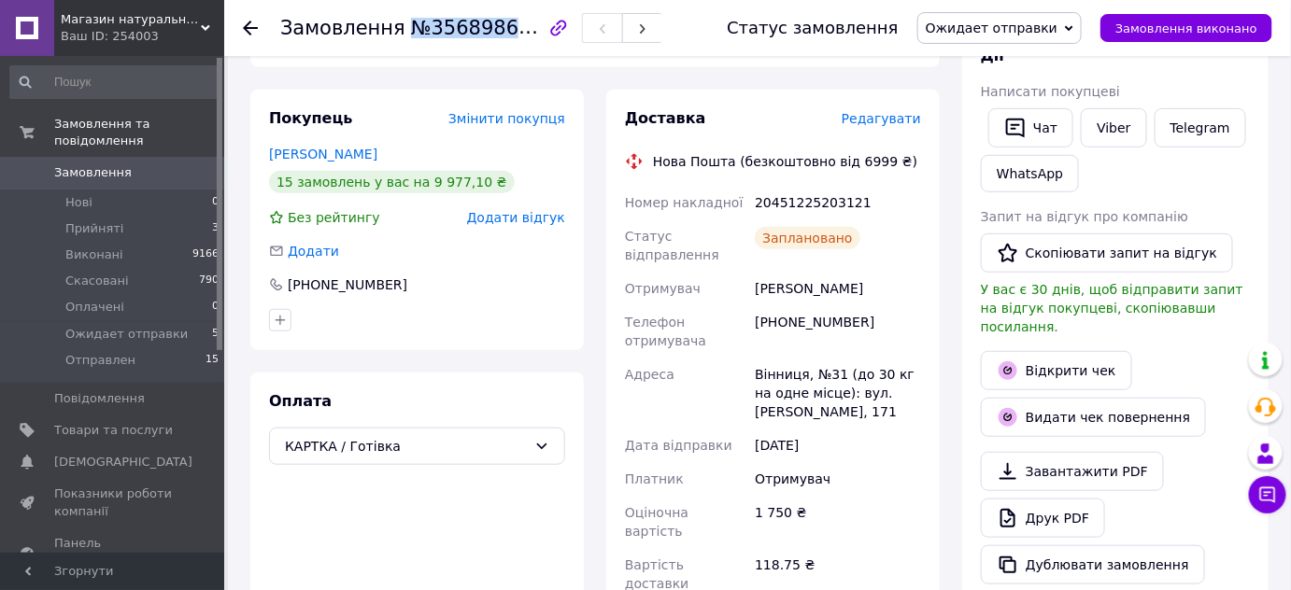
drag, startPoint x: 403, startPoint y: 34, endPoint x: 510, endPoint y: 36, distance: 107.5
click at [510, 36] on span "№356898614" at bounding box center [477, 27] width 133 height 23
copy span "№356898614"
click at [132, 216] on li "Прийняті 3" at bounding box center [115, 229] width 230 height 26
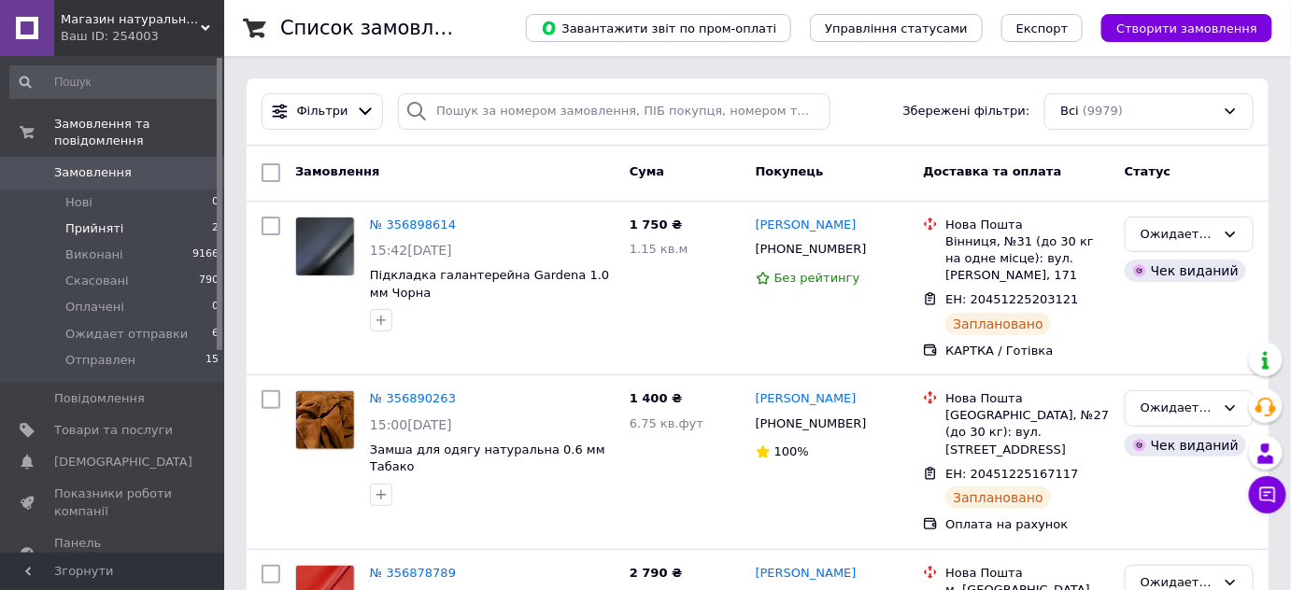
click at [131, 216] on li "Прийняті 2" at bounding box center [115, 229] width 230 height 26
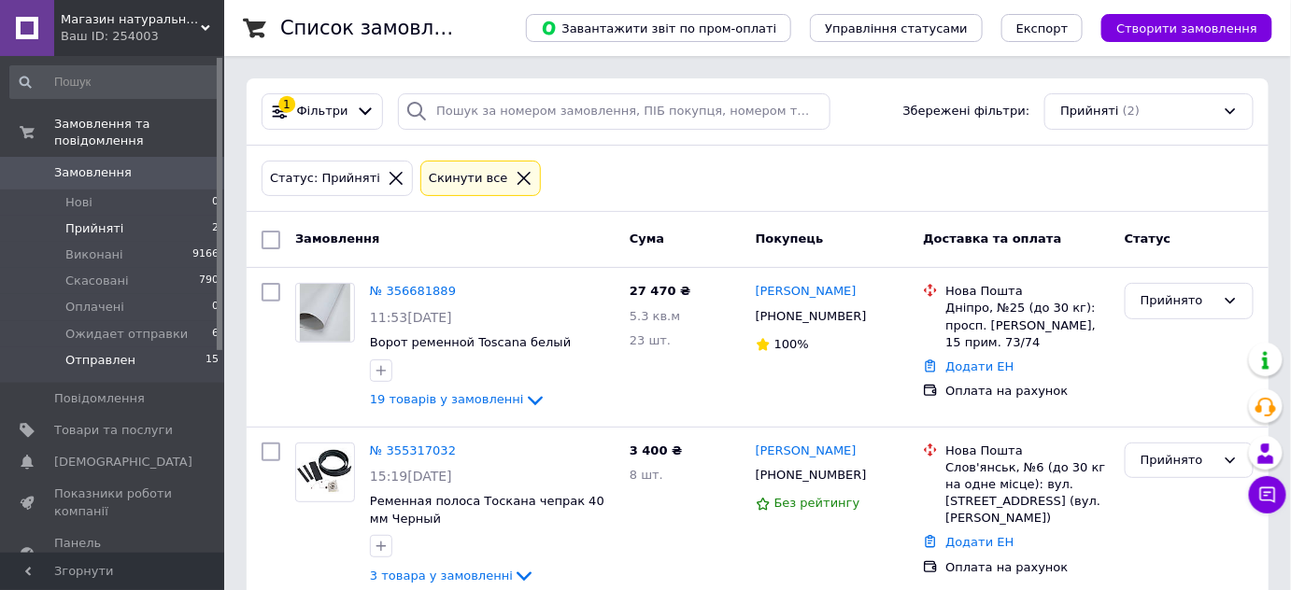
click at [120, 352] on span "Отправлен" at bounding box center [100, 360] width 70 height 17
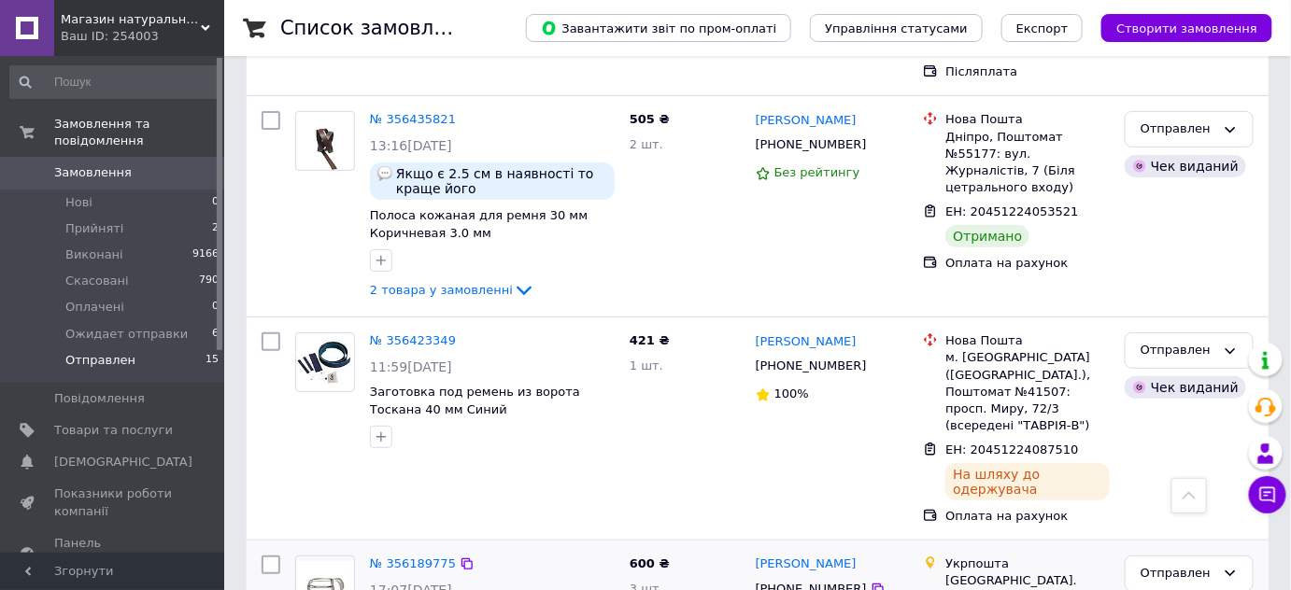
scroll to position [2173, 0]
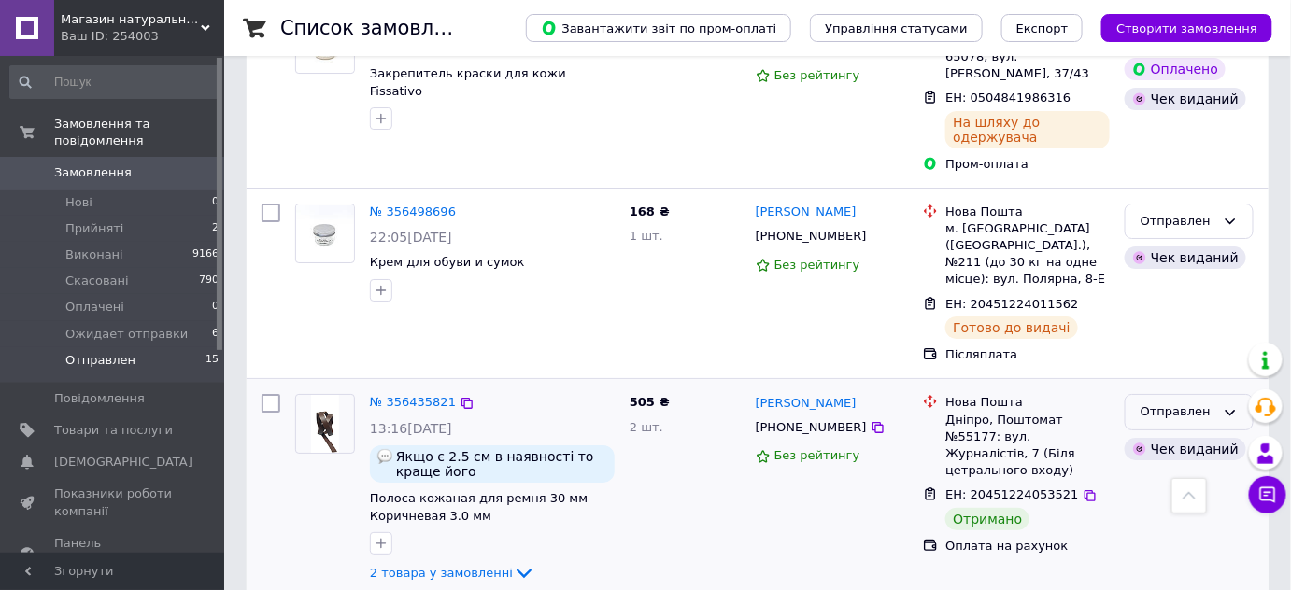
click at [1166, 403] on div "Отправлен" at bounding box center [1178, 413] width 75 height 20
click at [1185, 469] on li "Виконано" at bounding box center [1189, 486] width 127 height 35
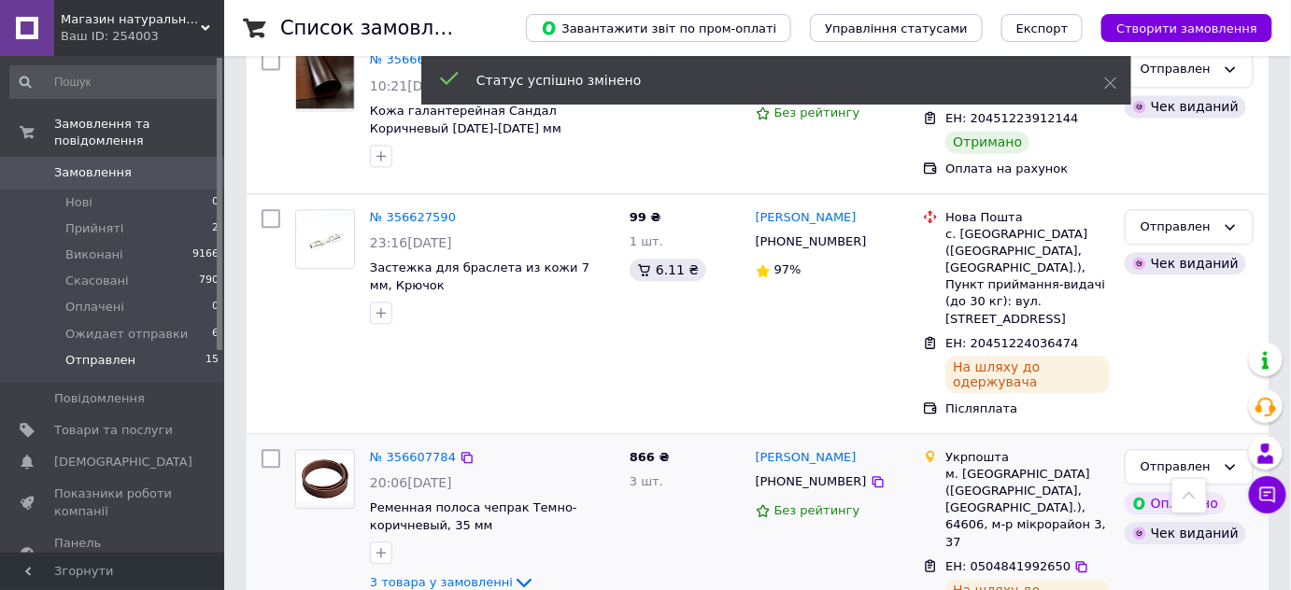
scroll to position [1041, 0]
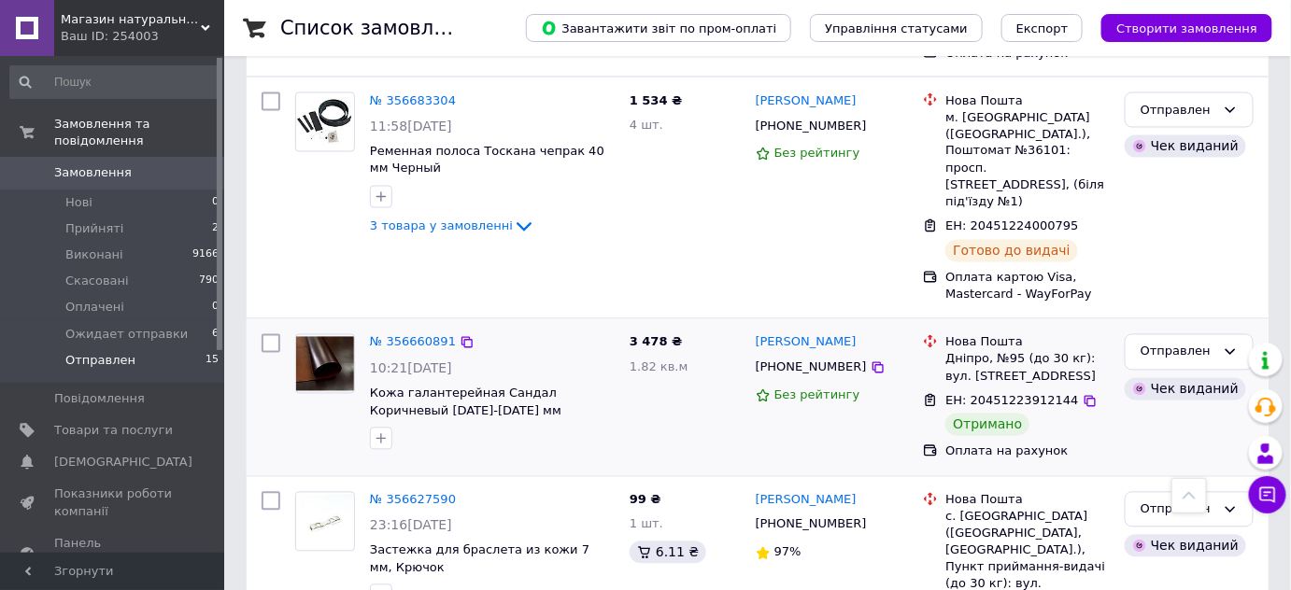
click at [1113, 334] on div "Нова Пошта Дніпро, №95 (до 30 кг): вул. [STREET_ADDRESS]" at bounding box center [1028, 359] width 172 height 51
click at [1153, 343] on div "Отправлен" at bounding box center [1178, 353] width 75 height 20
click at [1153, 408] on li "Виконано" at bounding box center [1189, 425] width 127 height 35
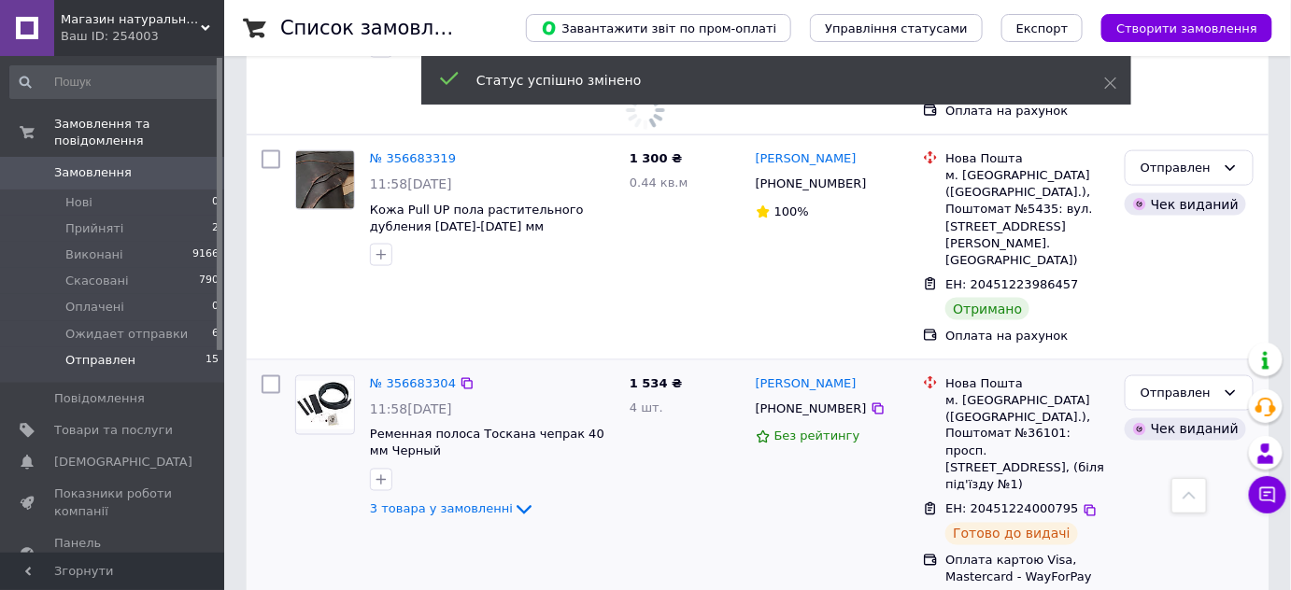
scroll to position [475, 0]
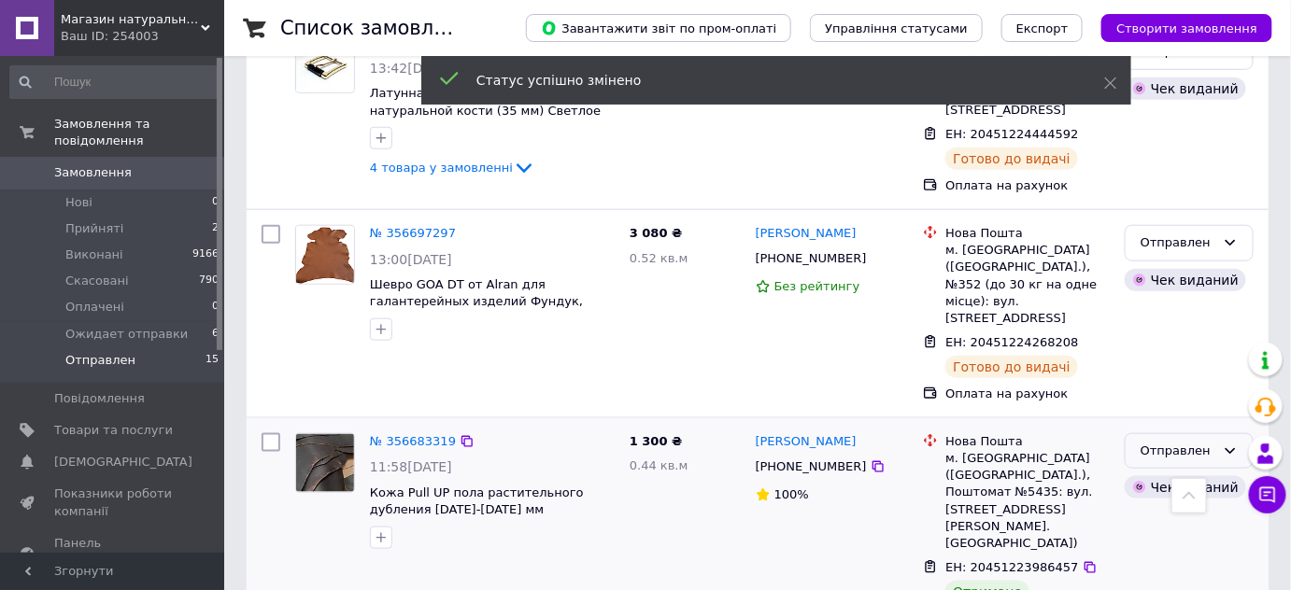
click at [1183, 442] on div "Отправлен" at bounding box center [1178, 452] width 75 height 20
click at [1167, 507] on li "Виконано" at bounding box center [1189, 524] width 127 height 35
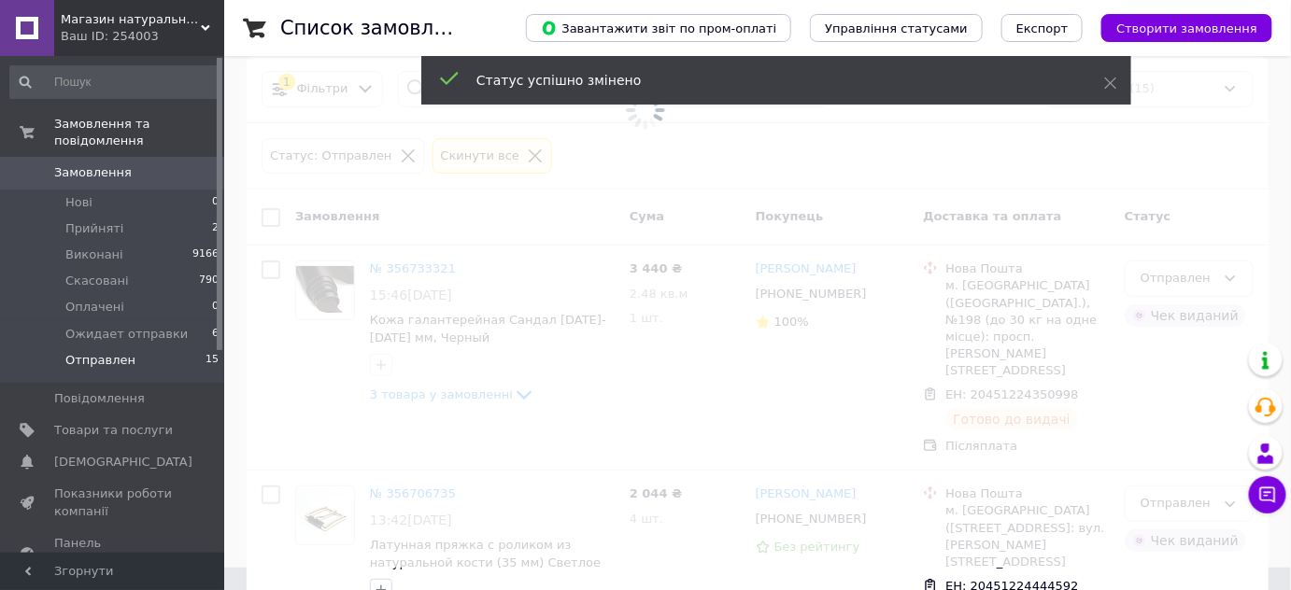
scroll to position [0, 0]
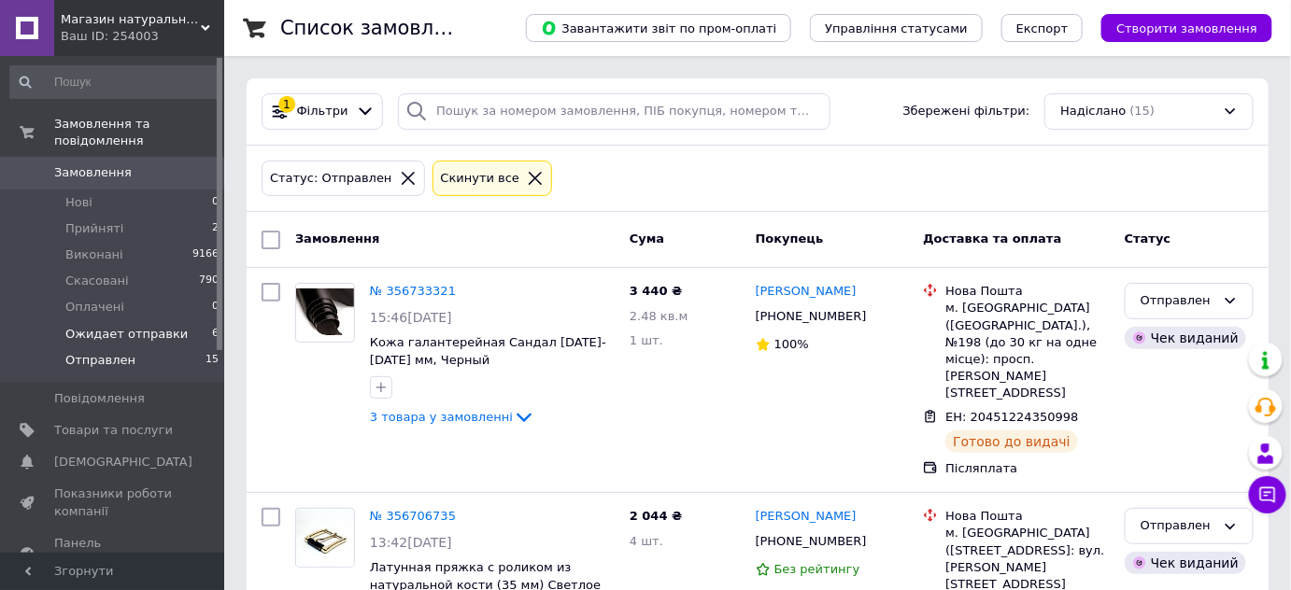
click at [136, 326] on span "Ожидает отправки" at bounding box center [126, 334] width 122 height 17
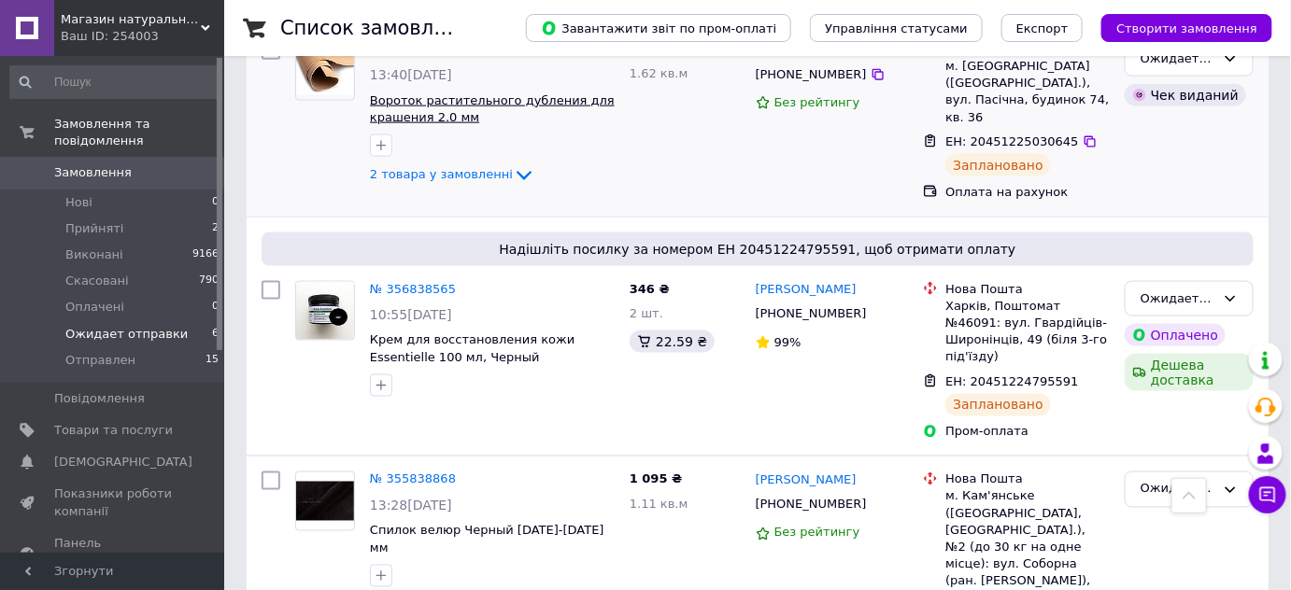
scroll to position [792, 0]
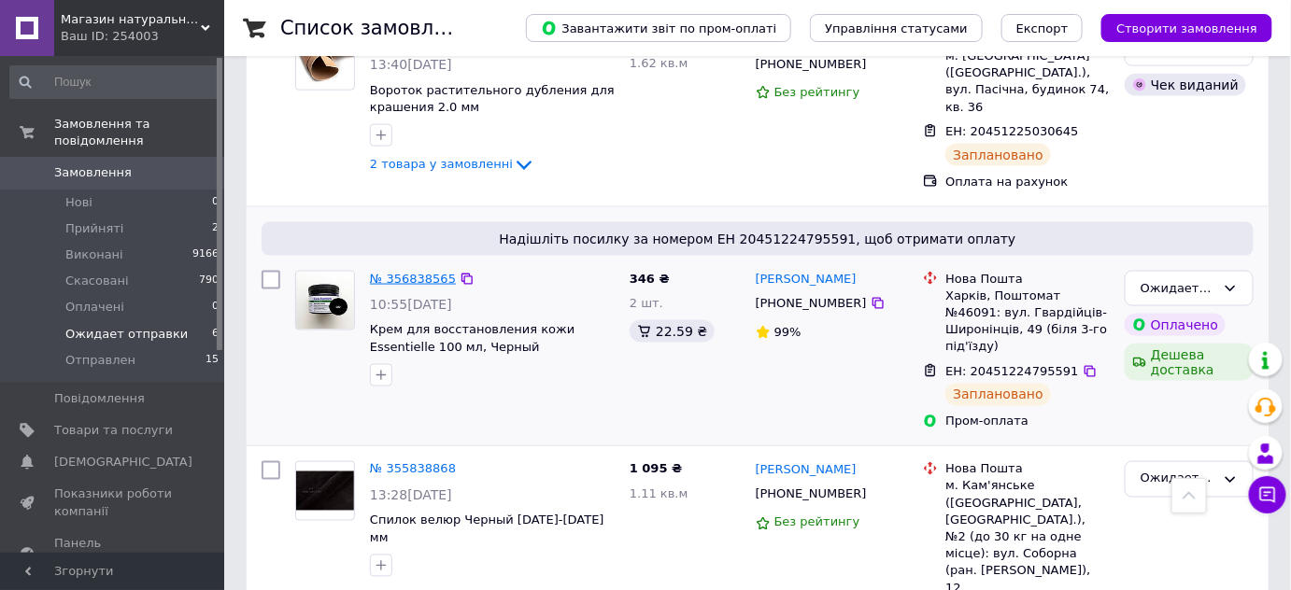
click at [411, 272] on link "№ 356838565" at bounding box center [413, 279] width 86 height 14
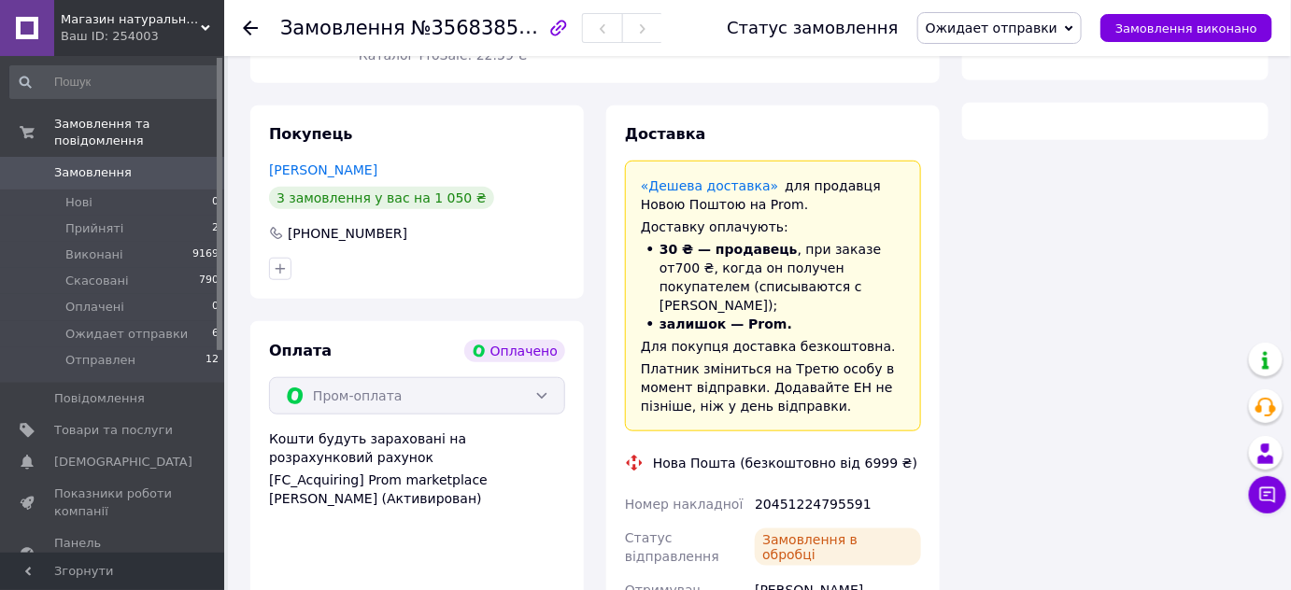
scroll to position [792, 0]
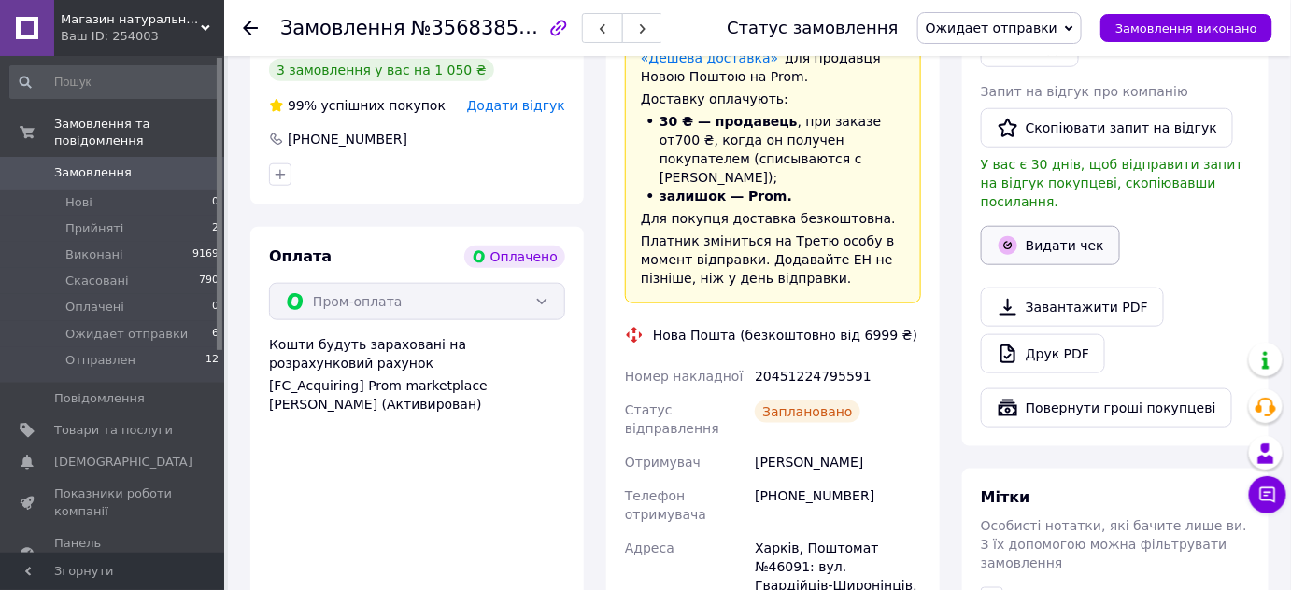
click at [1087, 228] on button "Видати чек" at bounding box center [1050, 245] width 139 height 39
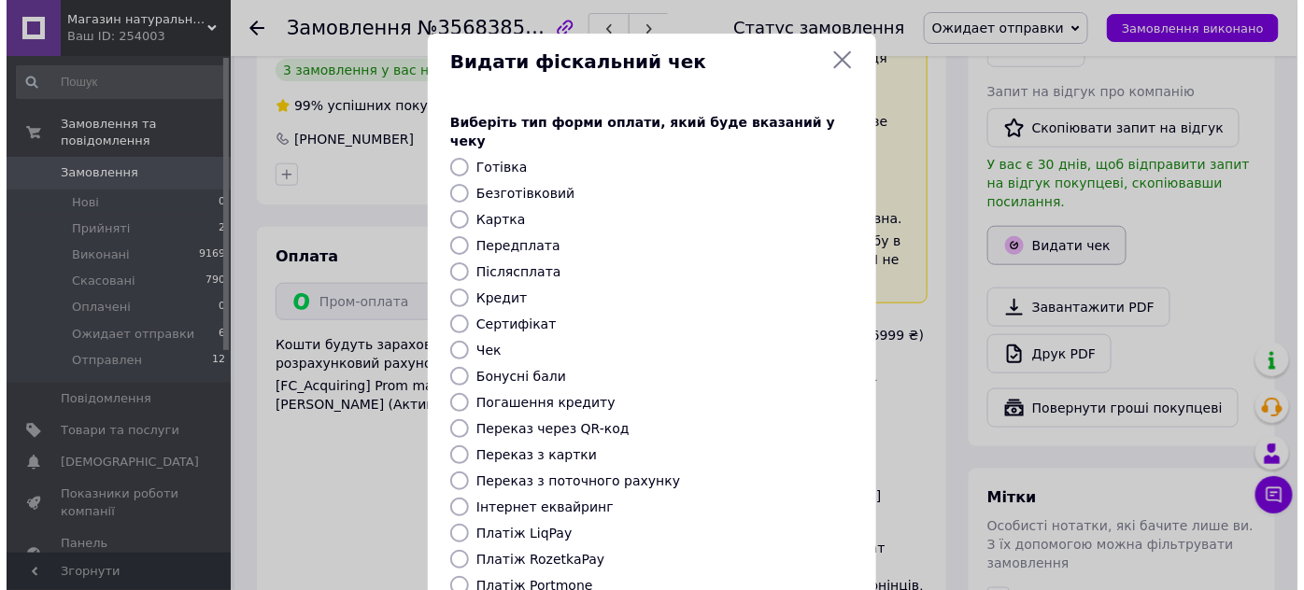
scroll to position [490, 0]
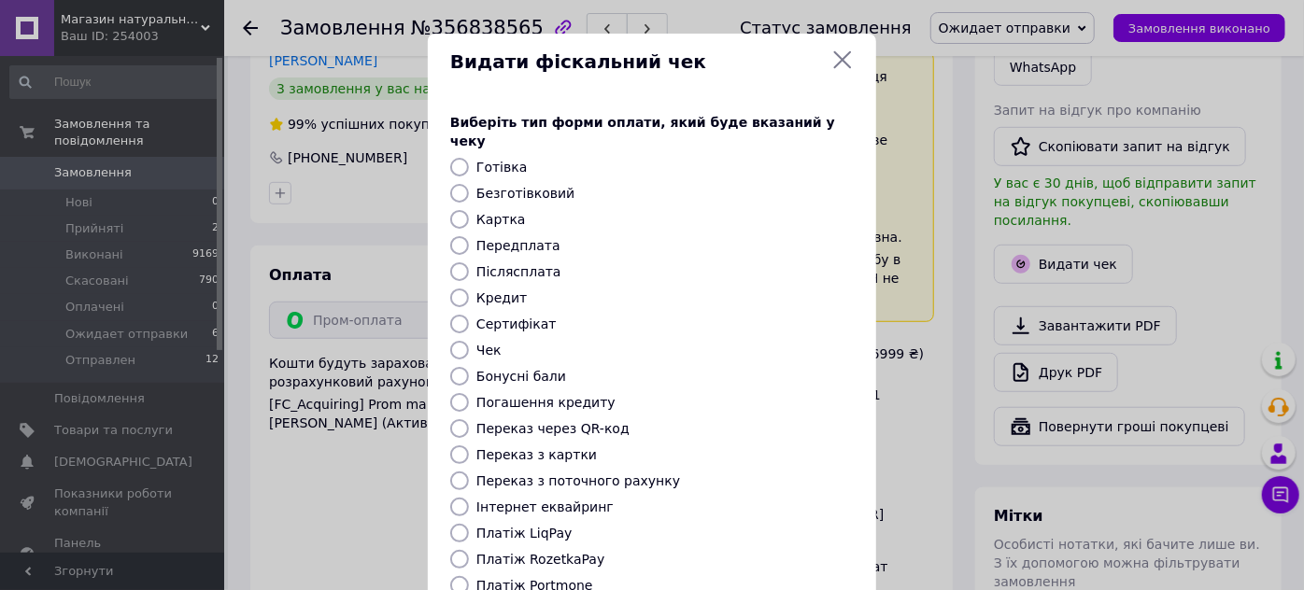
click at [508, 186] on label "Безготівковий" at bounding box center [525, 193] width 98 height 15
click at [469, 184] on input "Безготівковий" at bounding box center [459, 193] width 19 height 19
radio input "true"
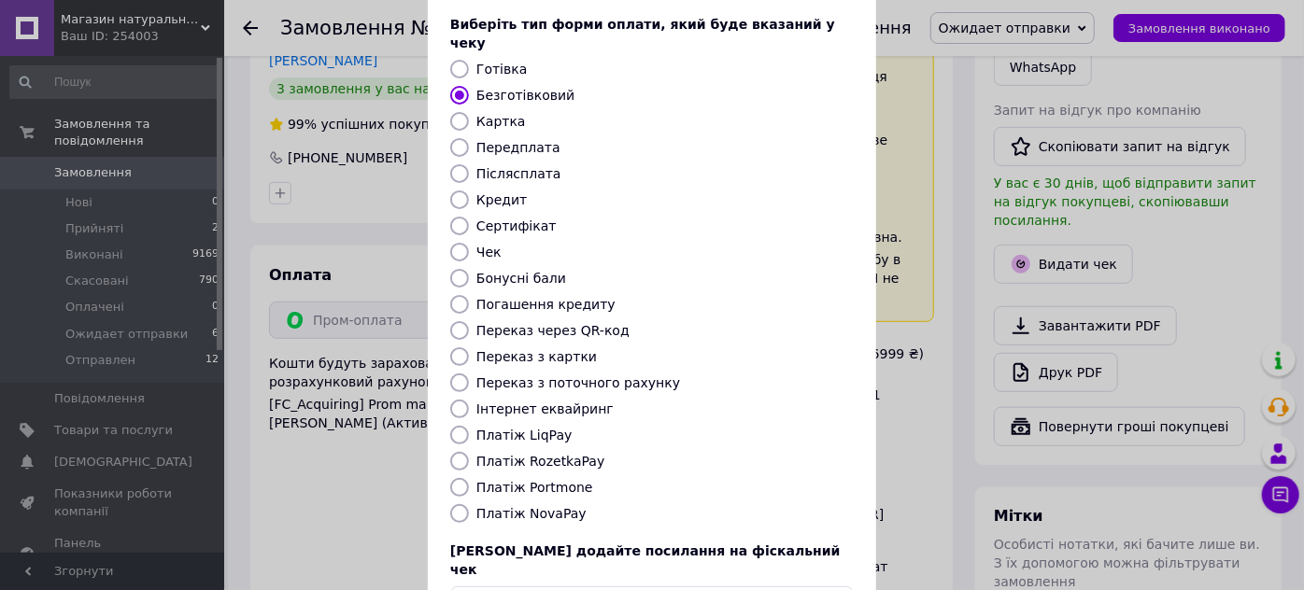
scroll to position [211, 0]
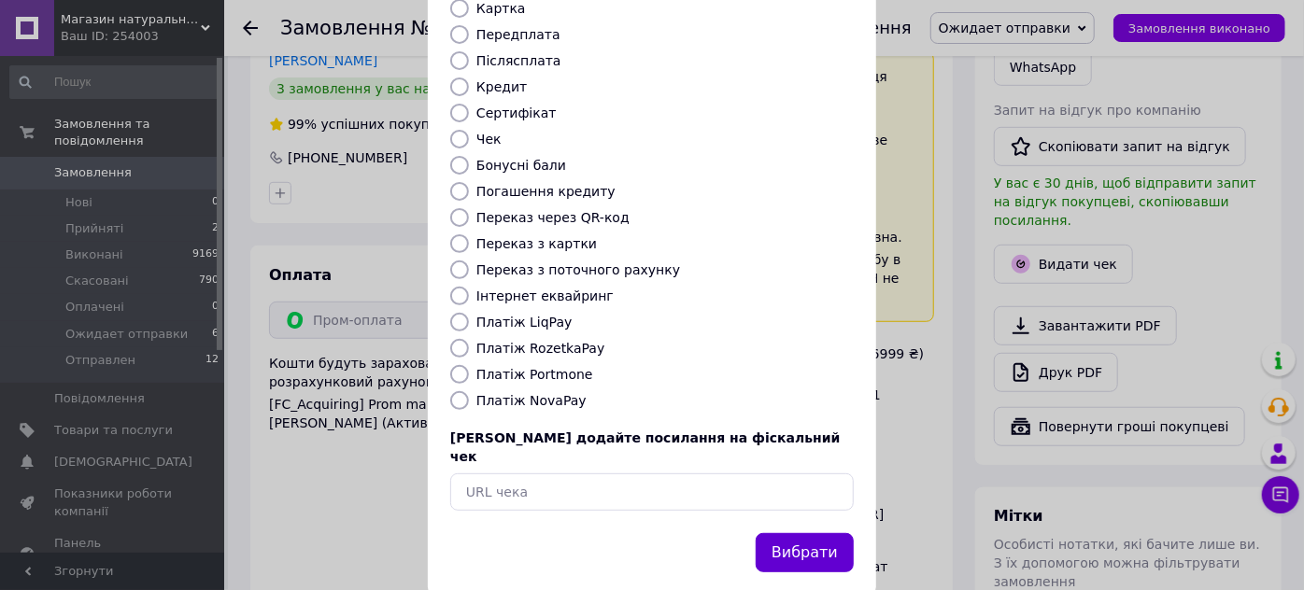
click at [792, 533] on button "Вибрати" at bounding box center [805, 553] width 98 height 40
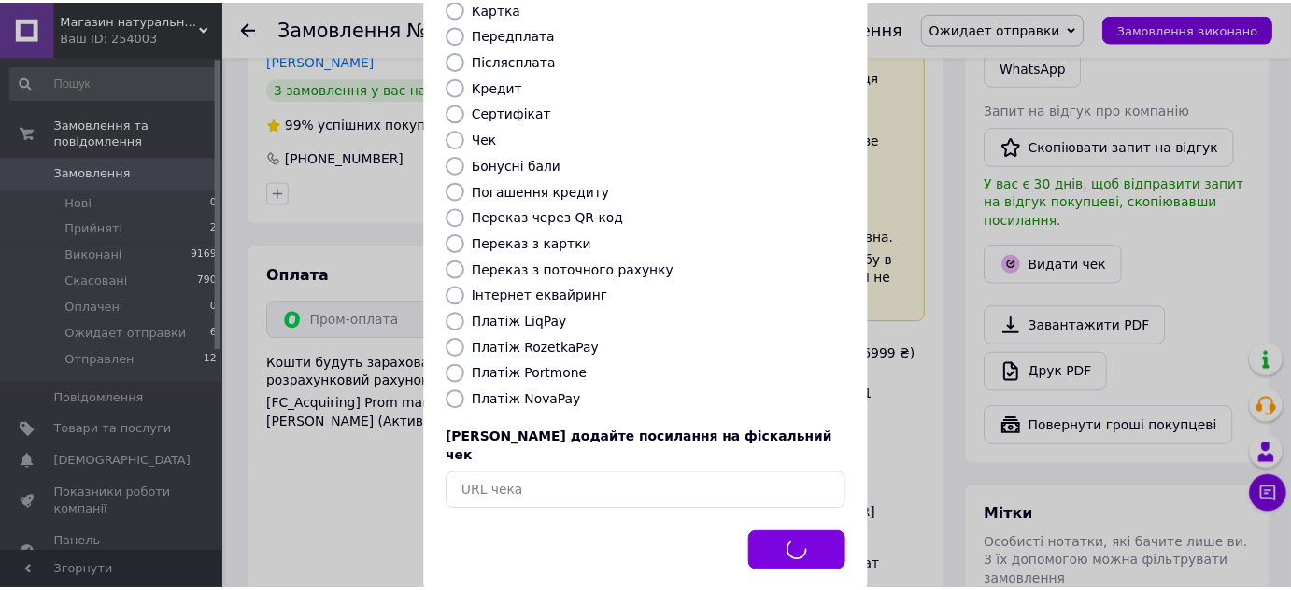
scroll to position [509, 0]
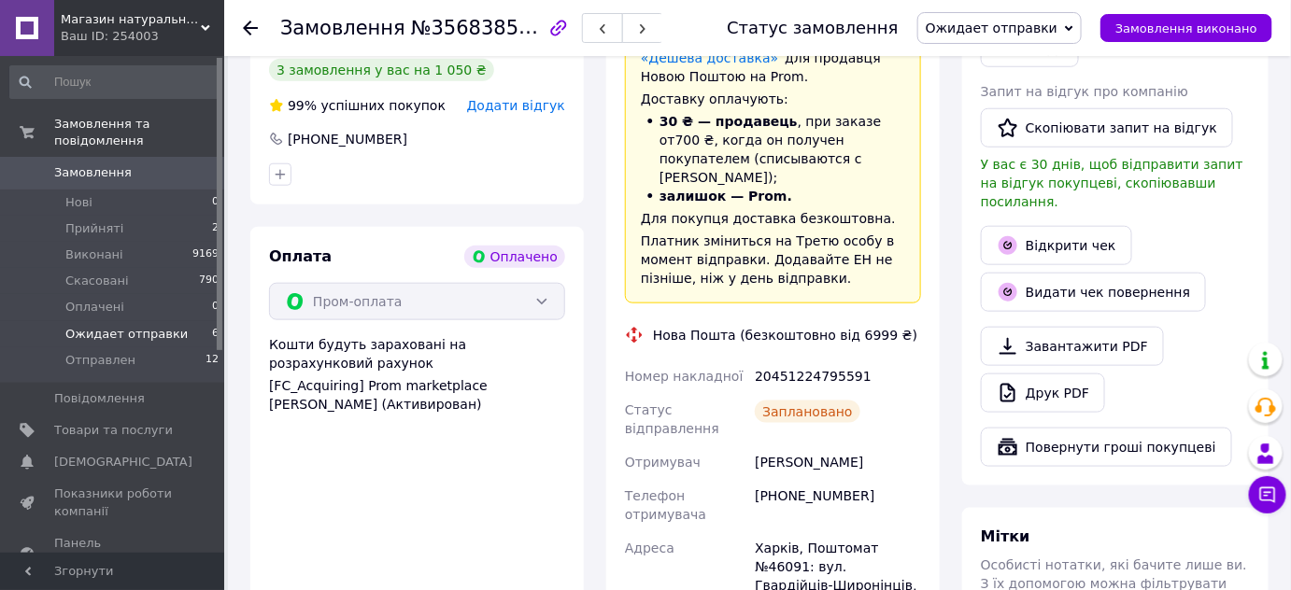
click at [157, 326] on span "Ожидает отправки" at bounding box center [126, 334] width 122 height 17
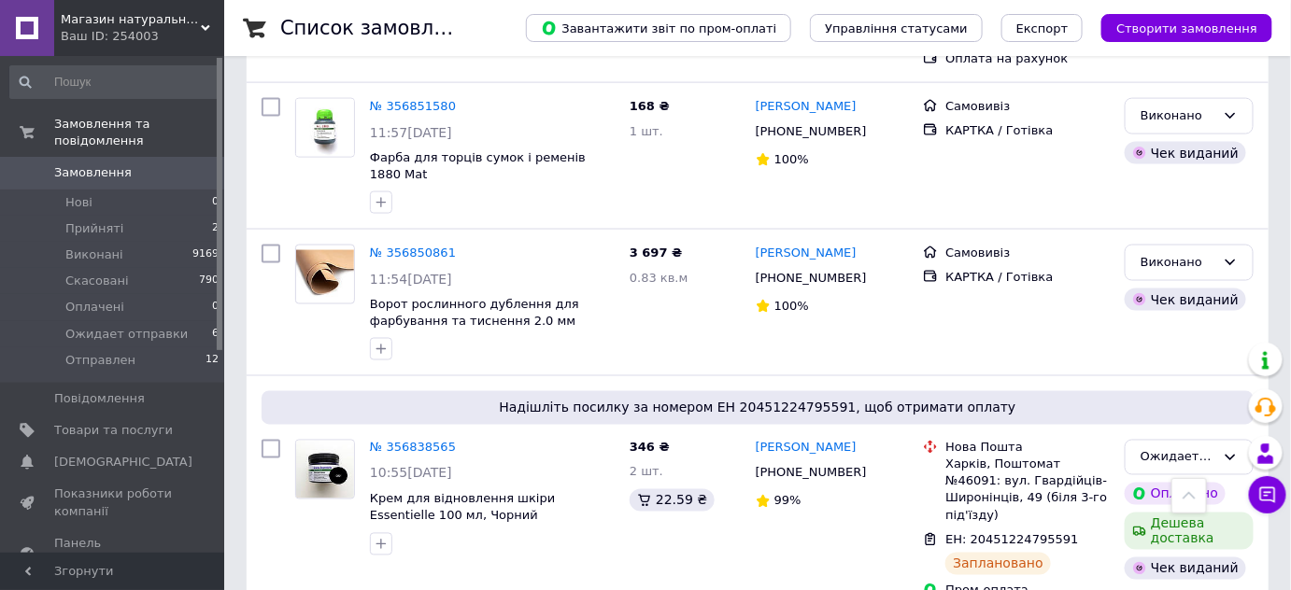
scroll to position [1414, 0]
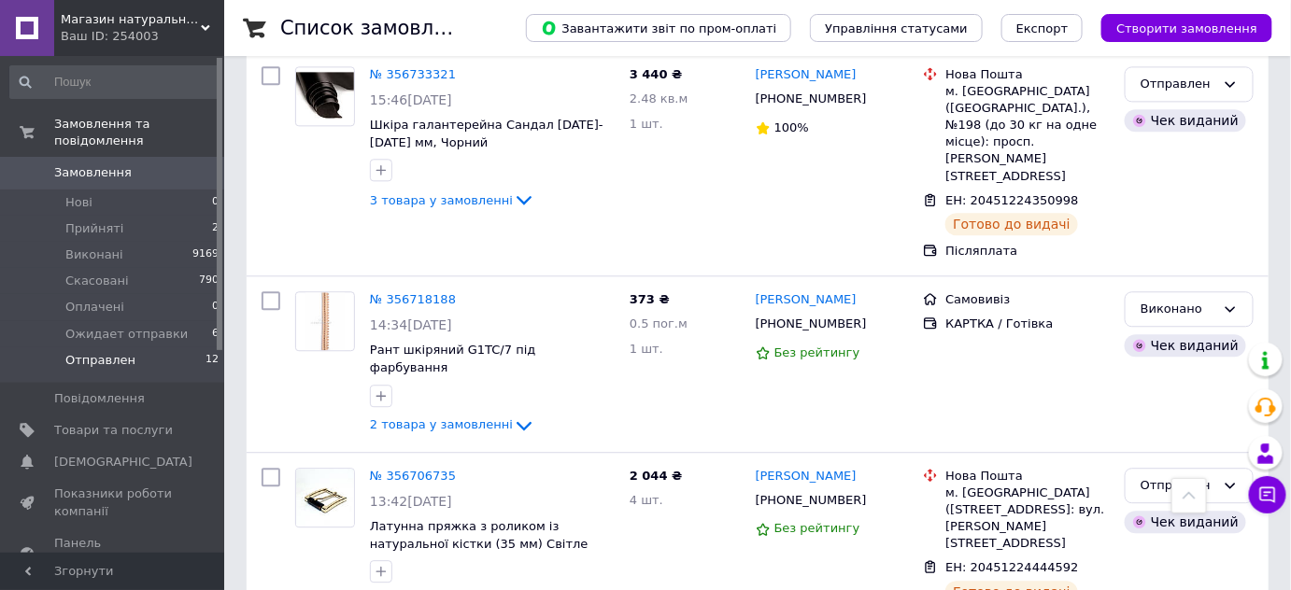
click at [137, 347] on li "Отправлен 12" at bounding box center [115, 364] width 230 height 35
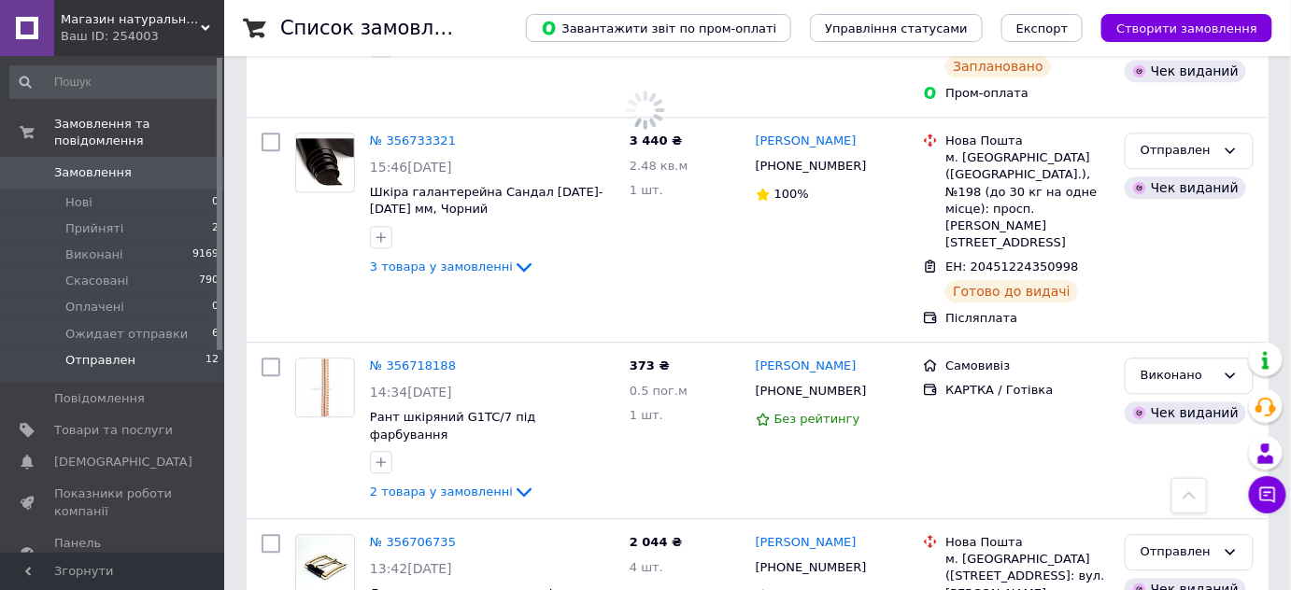
scroll to position [1481, 0]
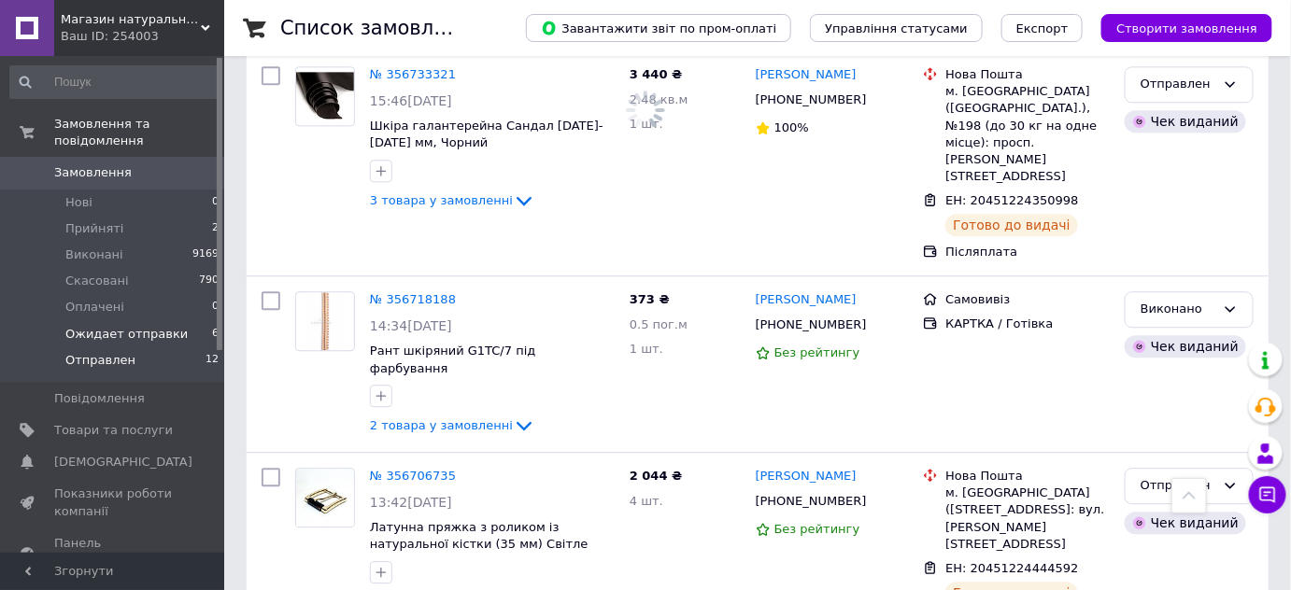
click at [145, 326] on span "Ожидает отправки" at bounding box center [126, 334] width 122 height 17
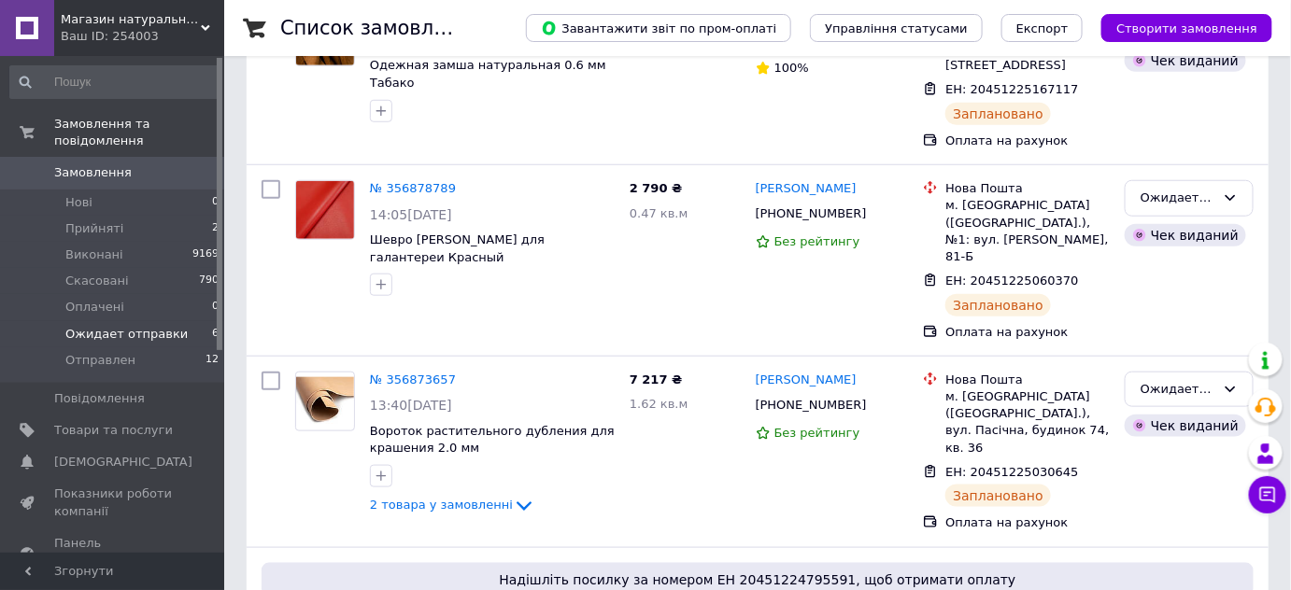
scroll to position [792, 0]
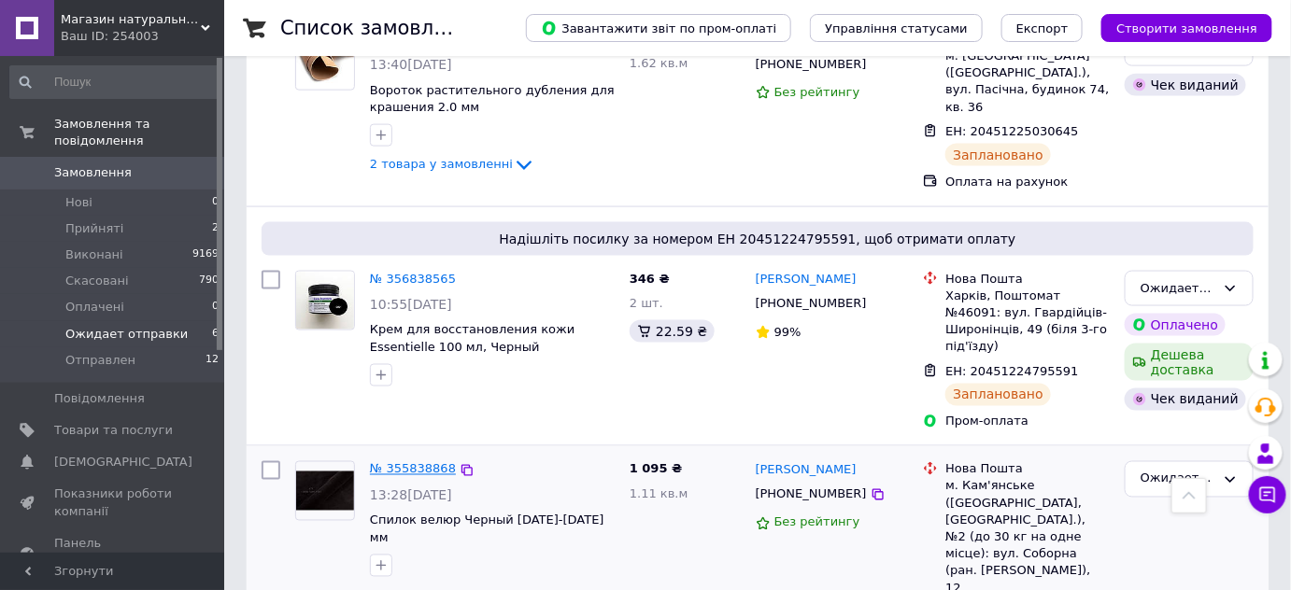
click at [384, 462] on link "№ 355838868" at bounding box center [413, 469] width 86 height 14
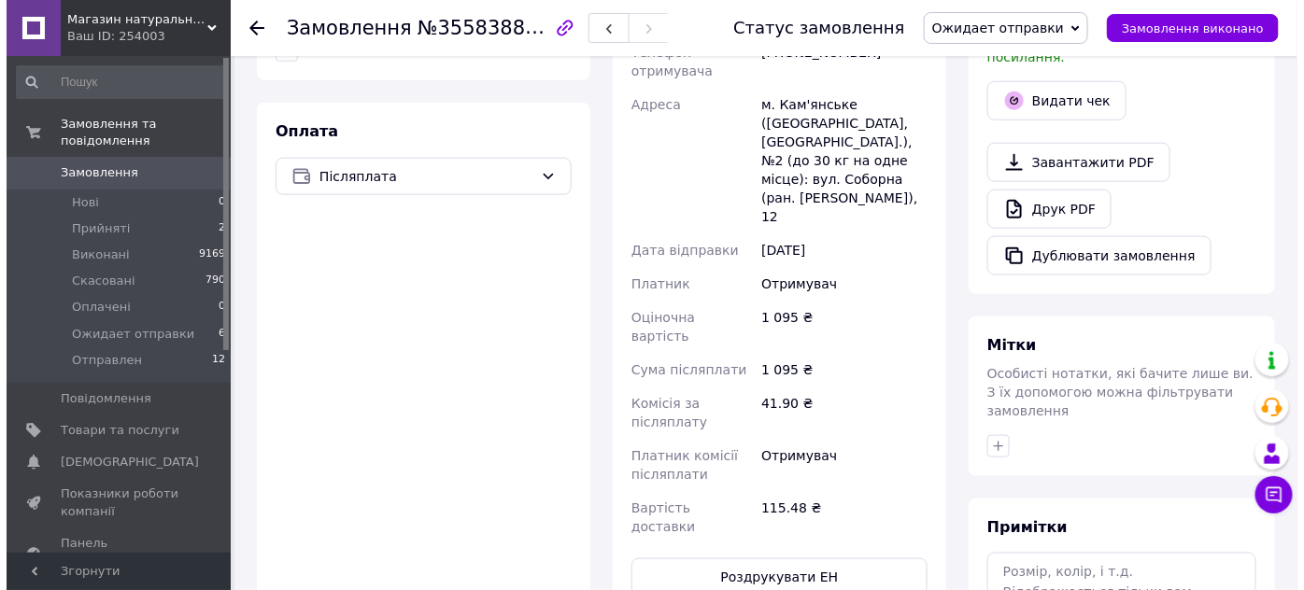
scroll to position [270, 0]
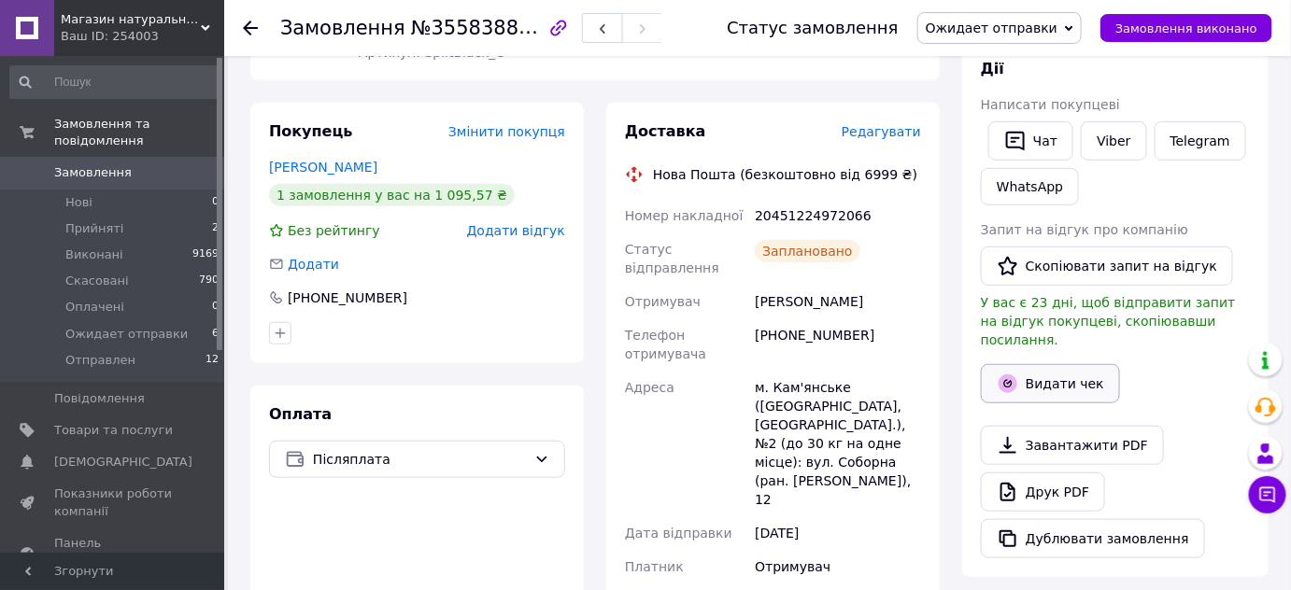
click at [1076, 364] on button "Видати чек" at bounding box center [1050, 383] width 139 height 39
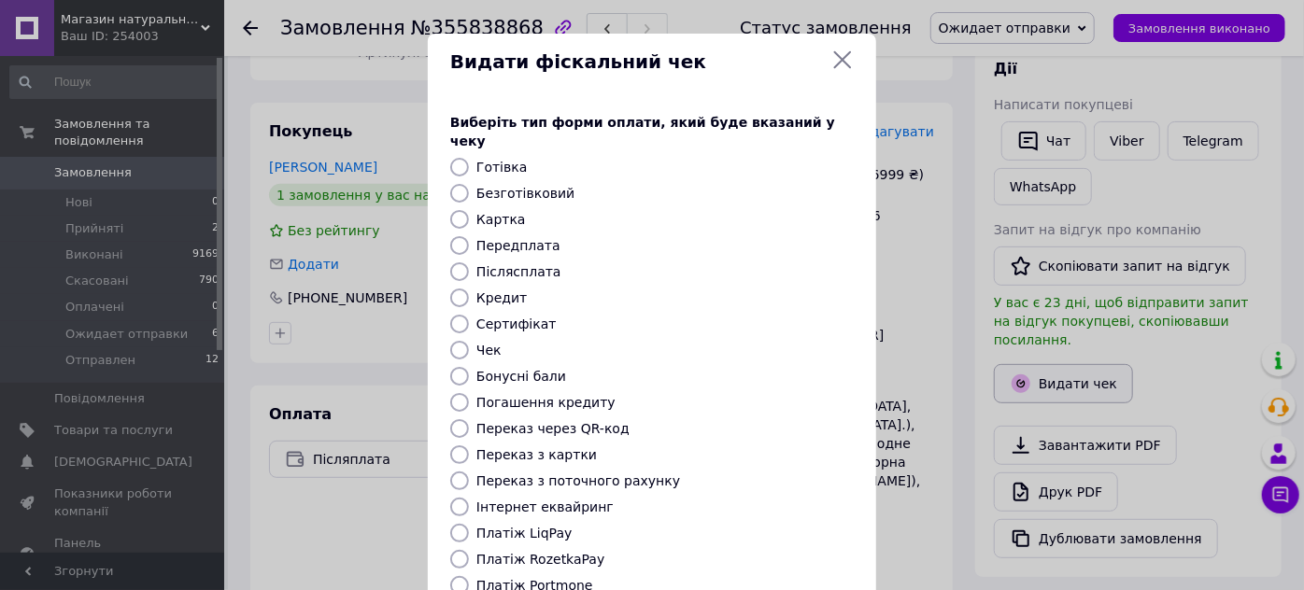
scroll to position [931, 0]
drag, startPoint x: 513, startPoint y: 179, endPoint x: 576, endPoint y: 211, distance: 71.0
click at [513, 186] on label "Безготівковий" at bounding box center [525, 193] width 98 height 15
click at [469, 184] on input "Безготівковий" at bounding box center [459, 193] width 19 height 19
radio input "true"
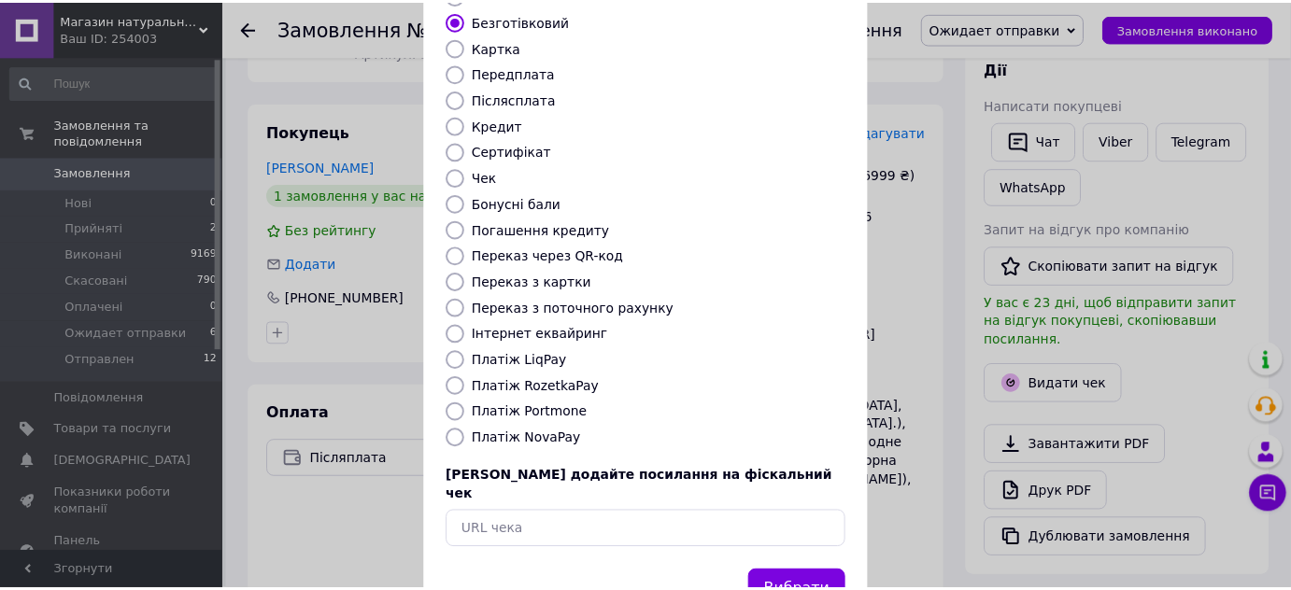
scroll to position [211, 0]
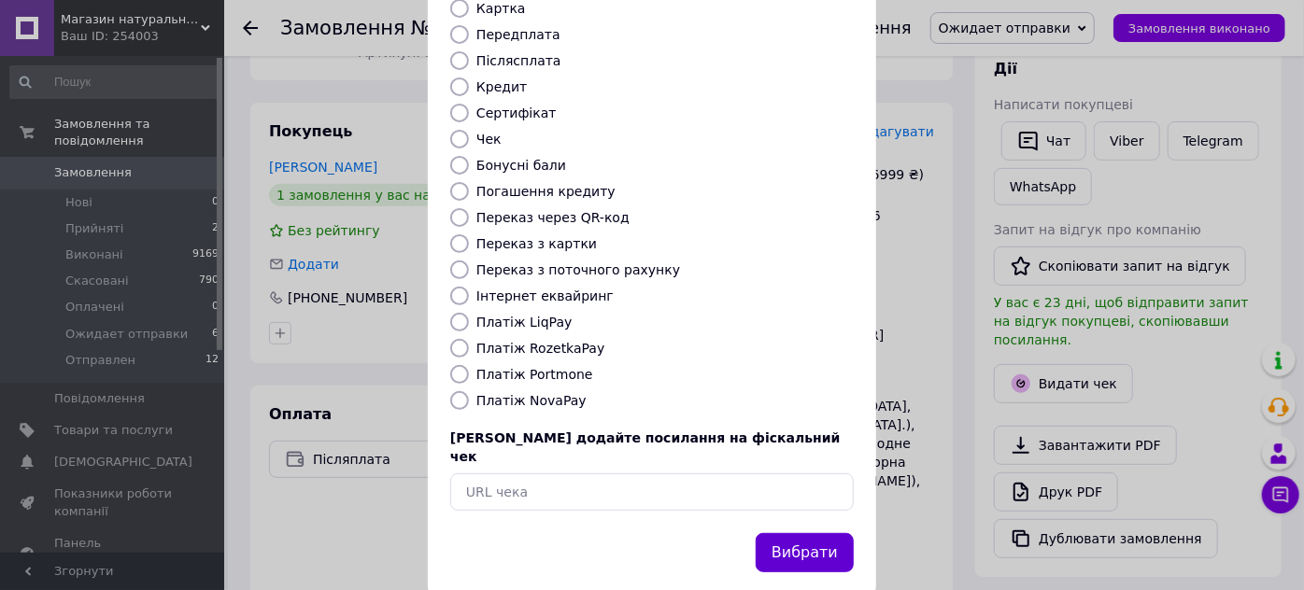
click at [806, 533] on button "Вибрати" at bounding box center [805, 553] width 98 height 40
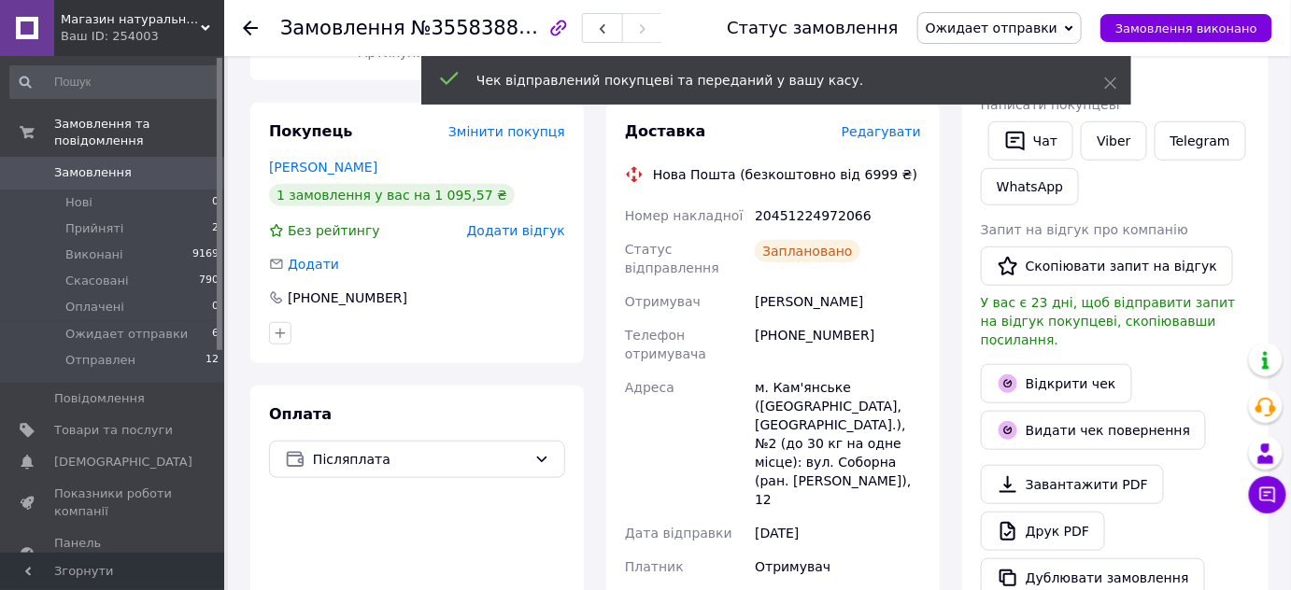
scroll to position [949, 0]
click at [149, 326] on span "Ожидает отправки" at bounding box center [126, 334] width 122 height 17
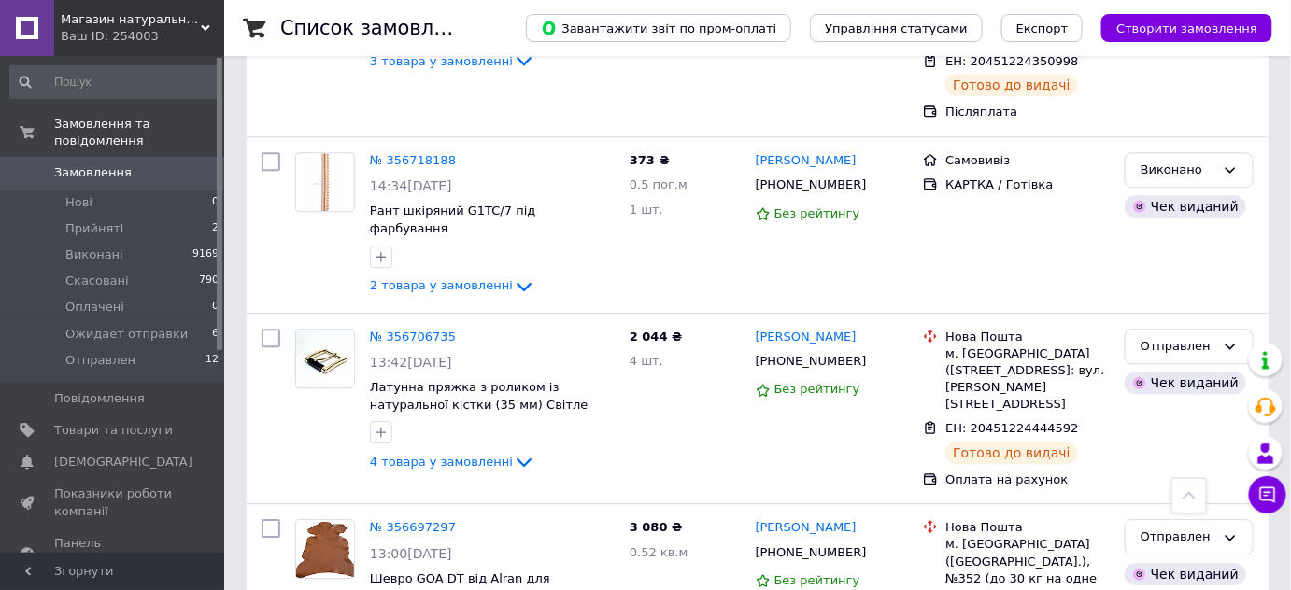
scroll to position [1698, 0]
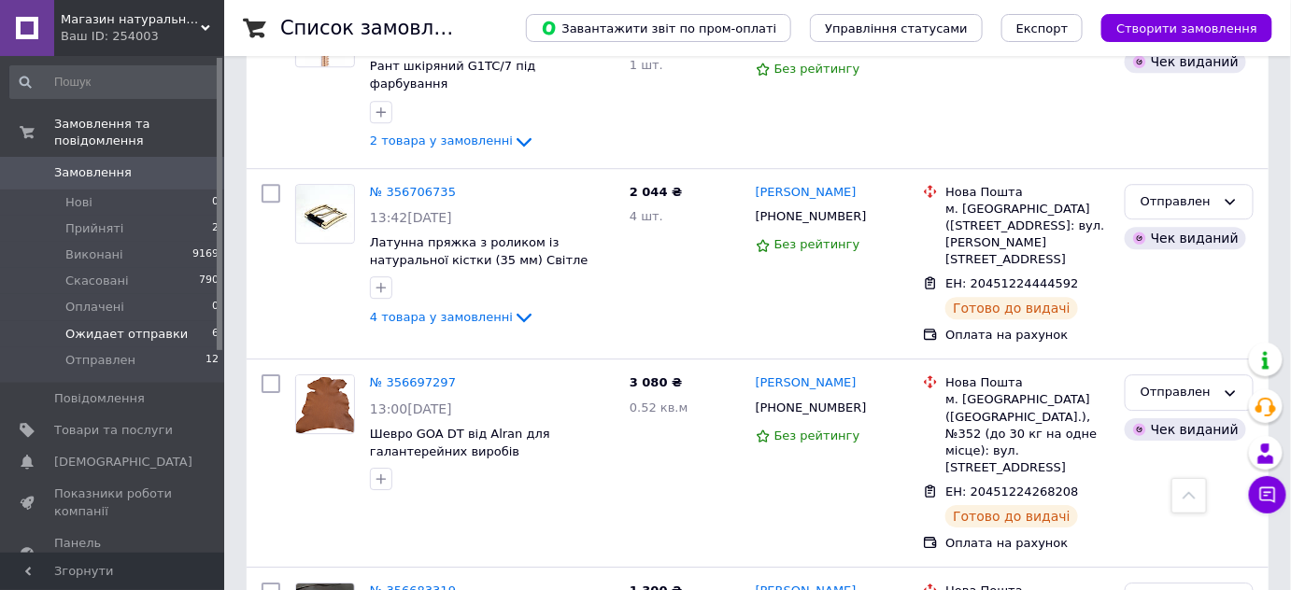
click at [160, 326] on span "Ожидает отправки" at bounding box center [126, 334] width 122 height 17
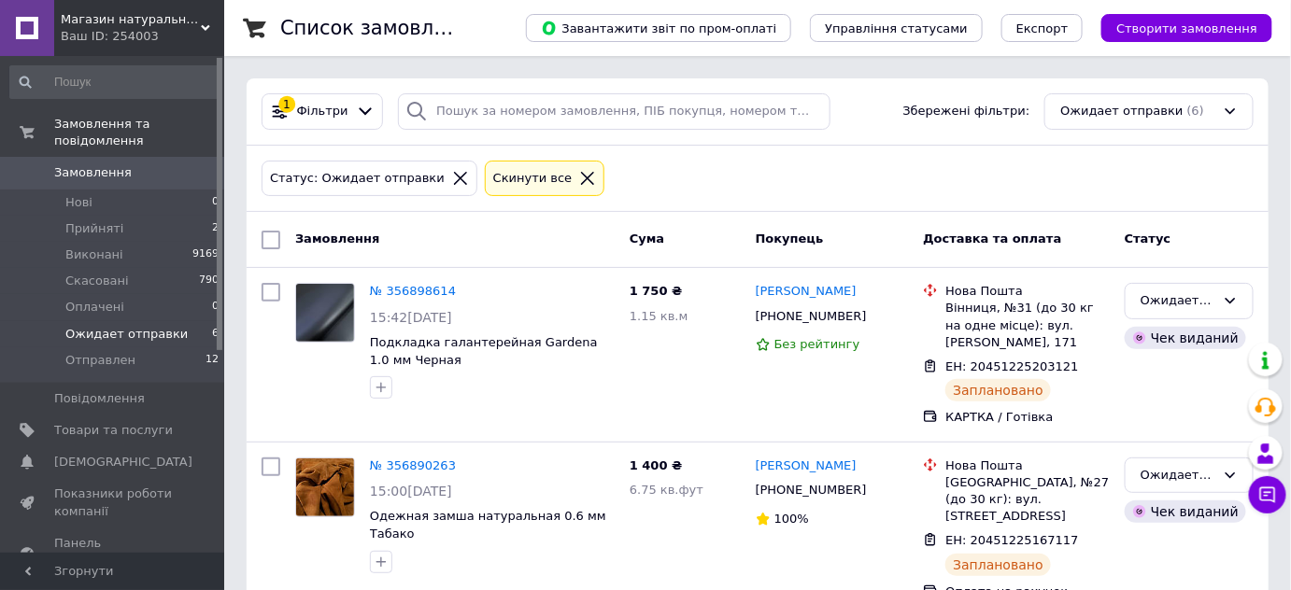
click at [268, 238] on input "checkbox" at bounding box center [271, 240] width 19 height 19
checkbox input "true"
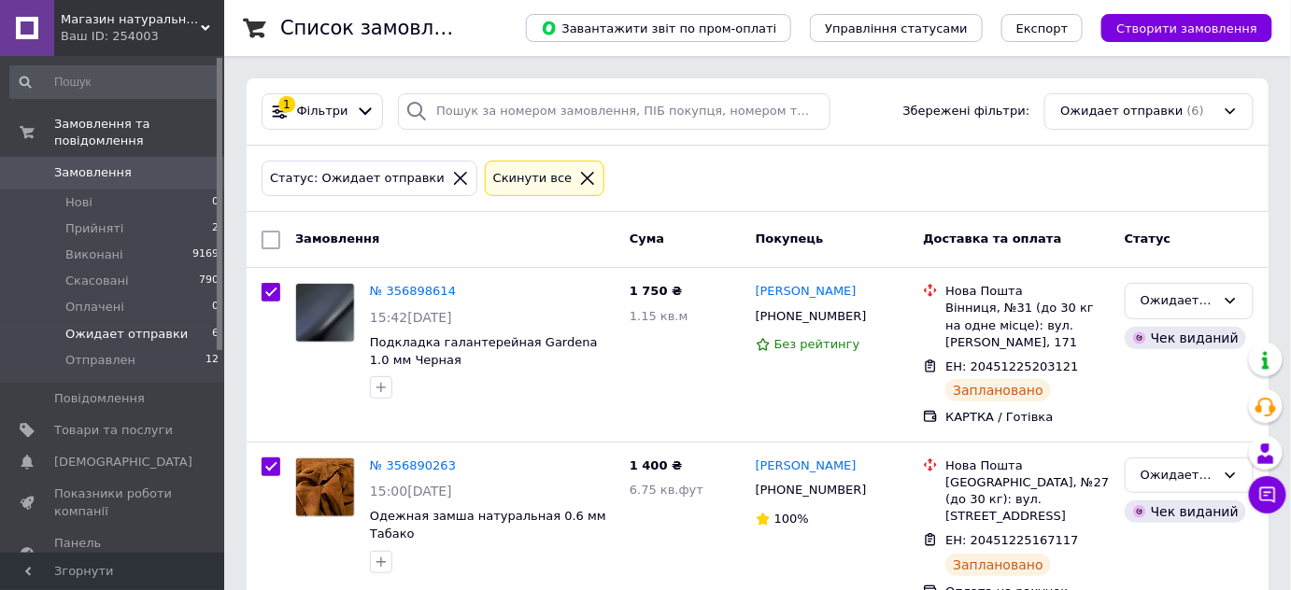
checkbox input "true"
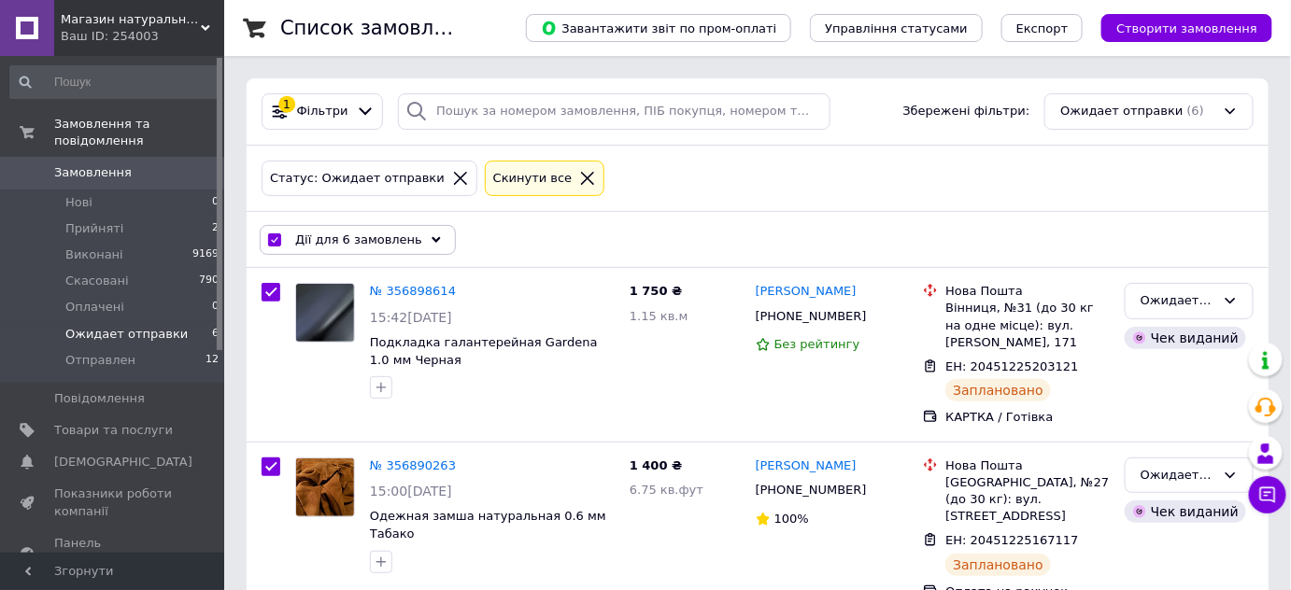
click at [331, 228] on div "Дії для 6 замовлень" at bounding box center [358, 240] width 196 height 30
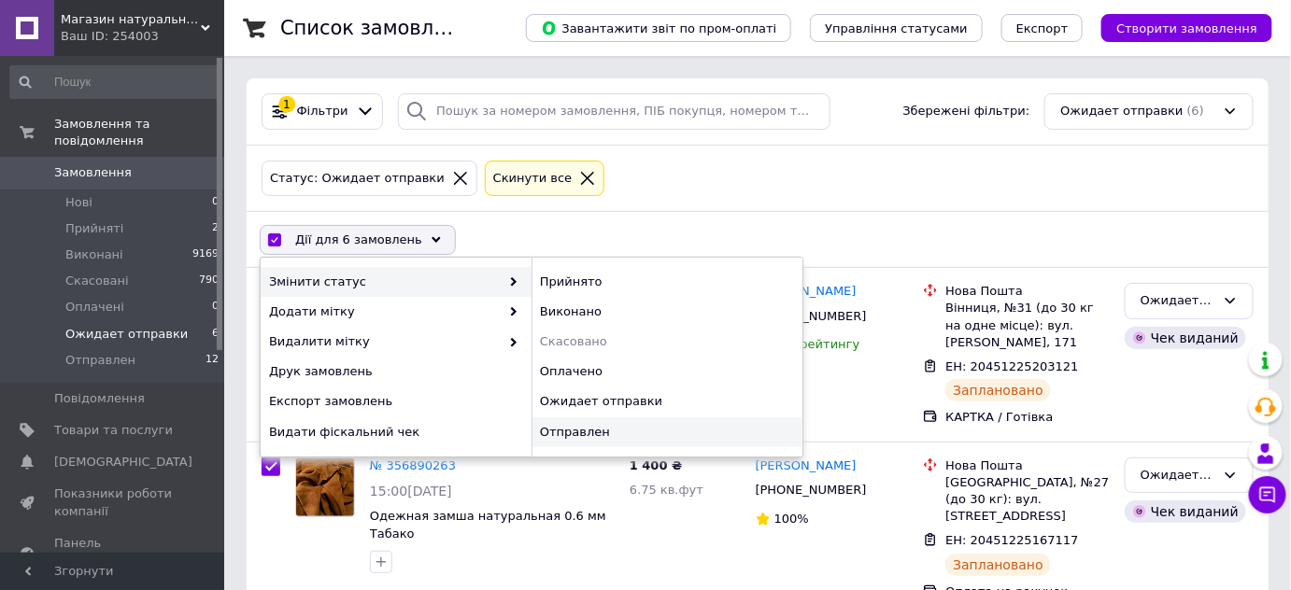
click at [617, 428] on div "Отправлен" at bounding box center [667, 433] width 271 height 30
checkbox input "false"
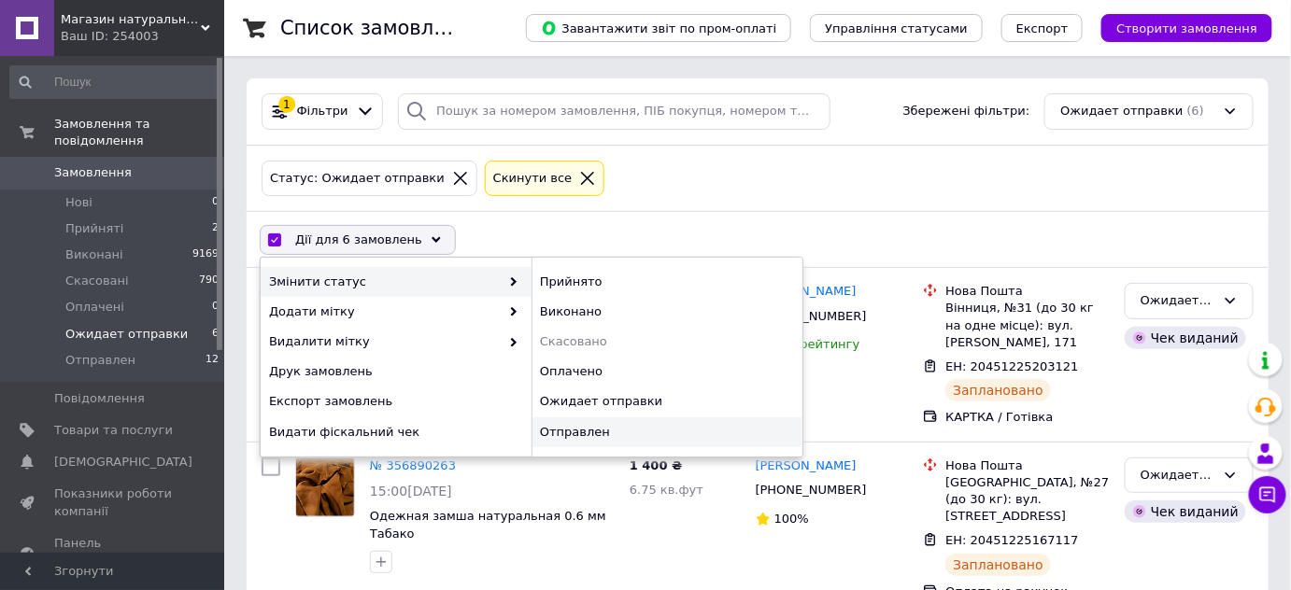
checkbox input "false"
